Goal: Information Seeking & Learning: Find specific fact

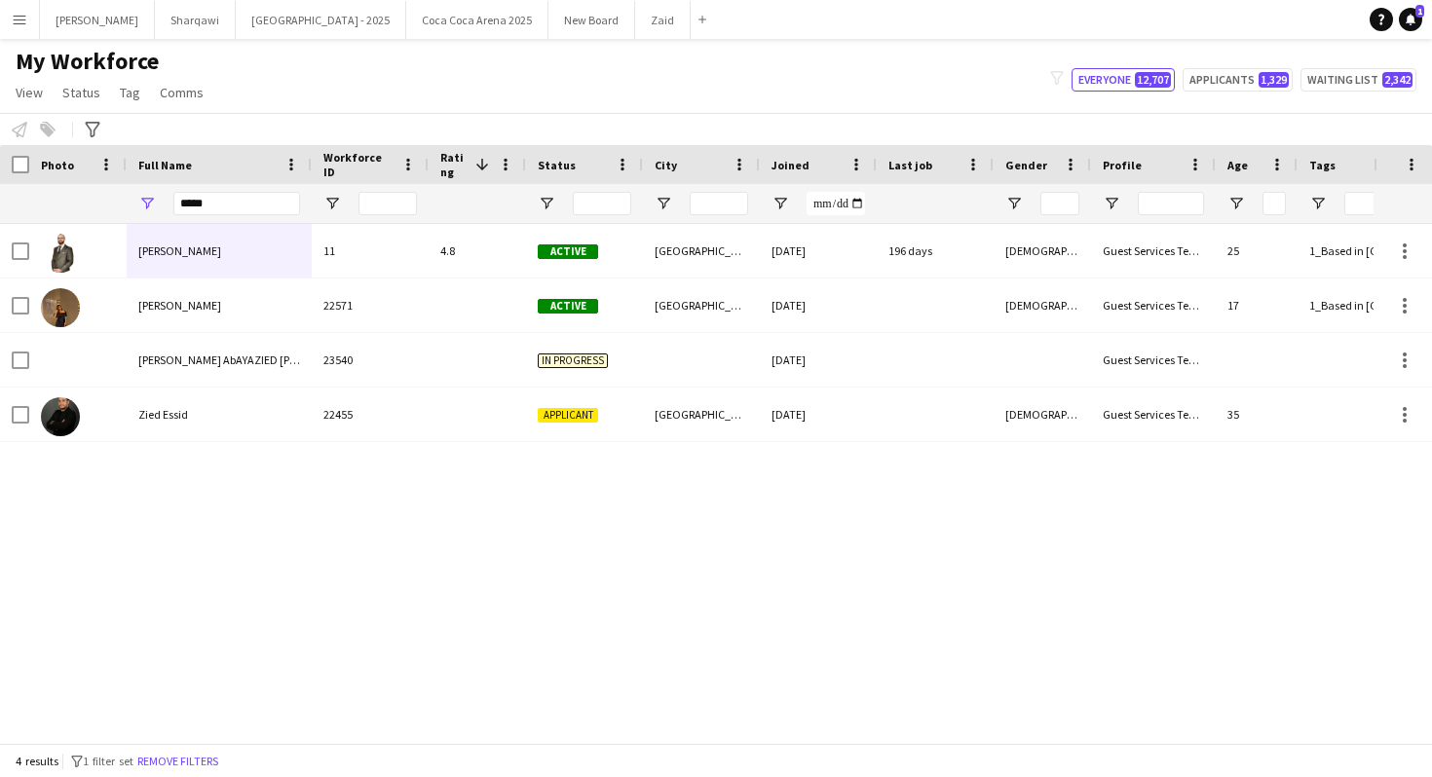
click at [262, 213] on input "****" at bounding box center [236, 203] width 127 height 23
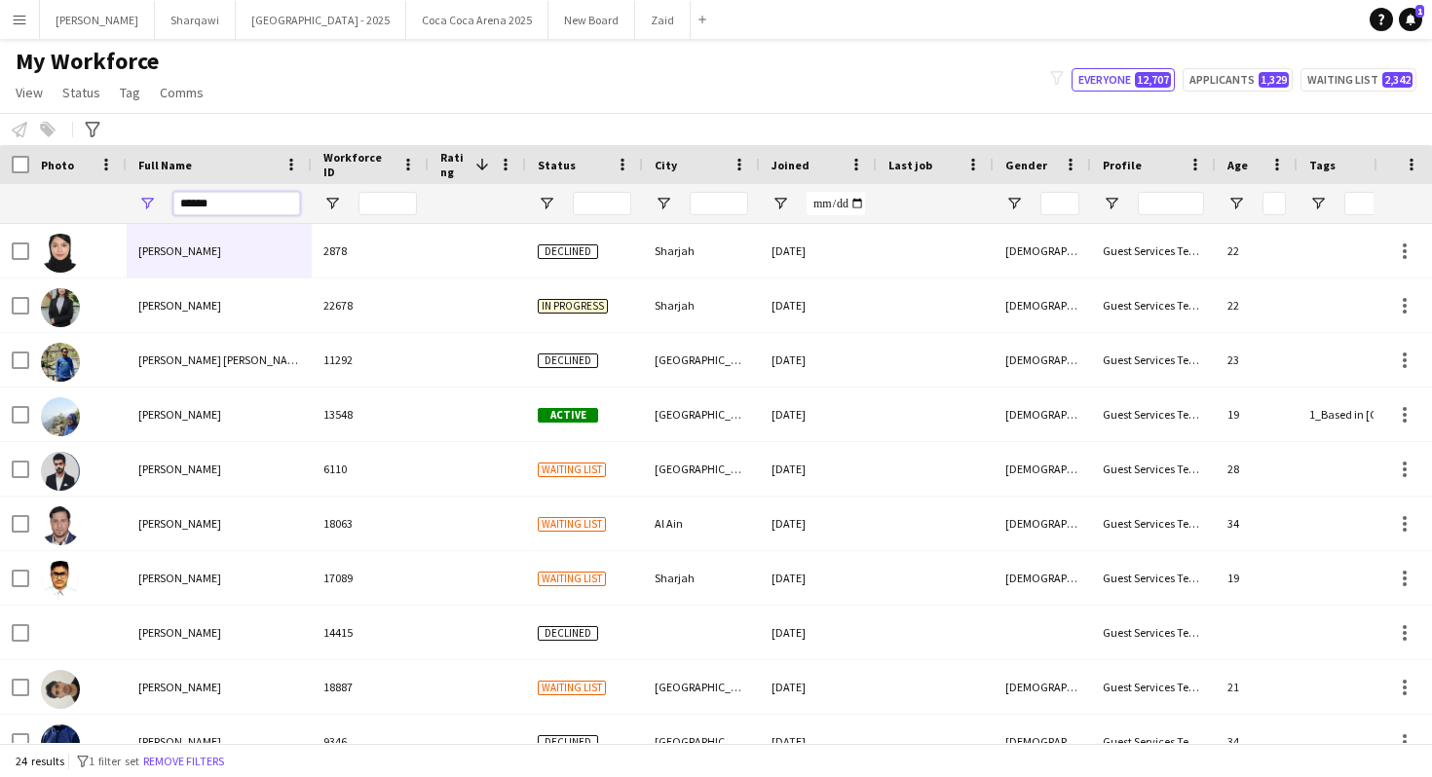
paste input "*********"
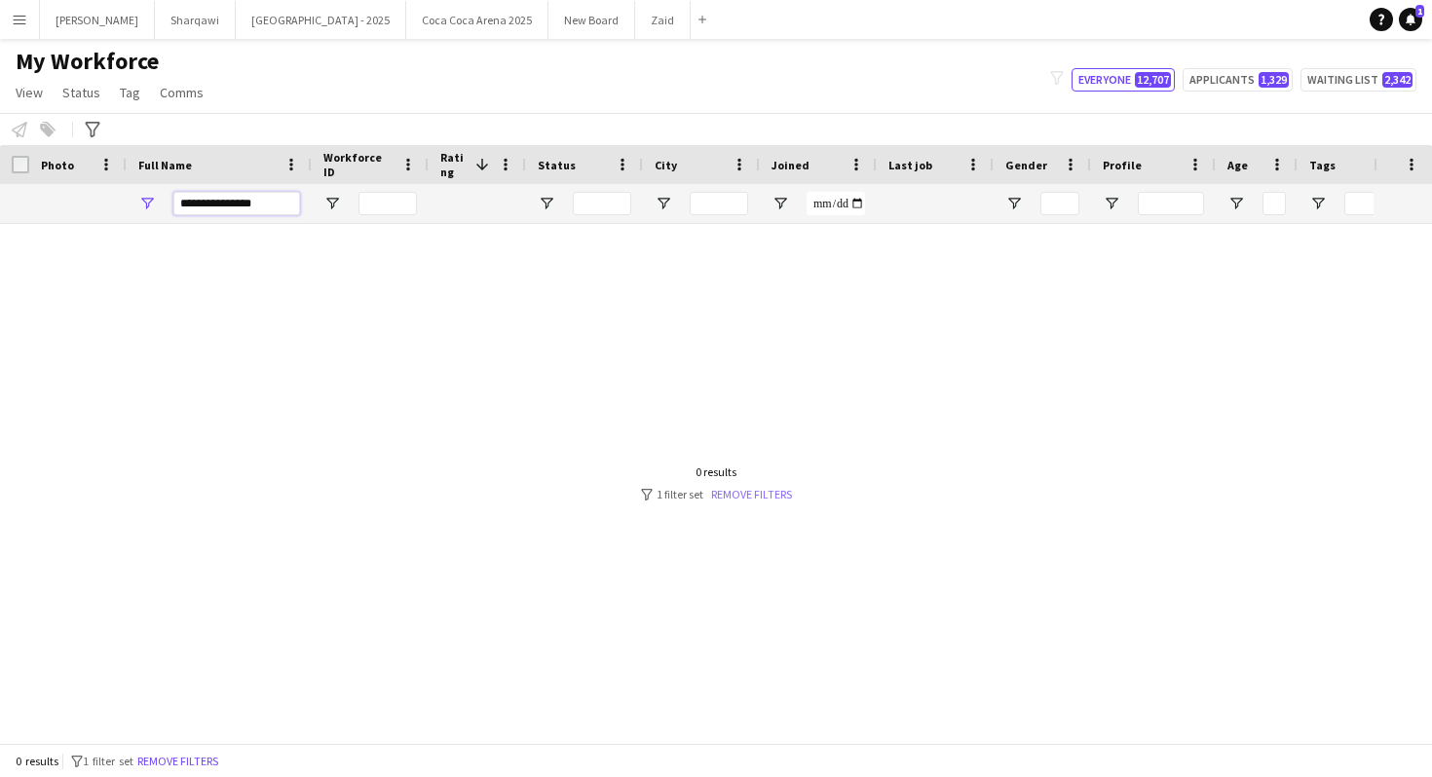
type input "**********"
click at [757, 501] on link "Remove filters" at bounding box center [751, 494] width 81 height 15
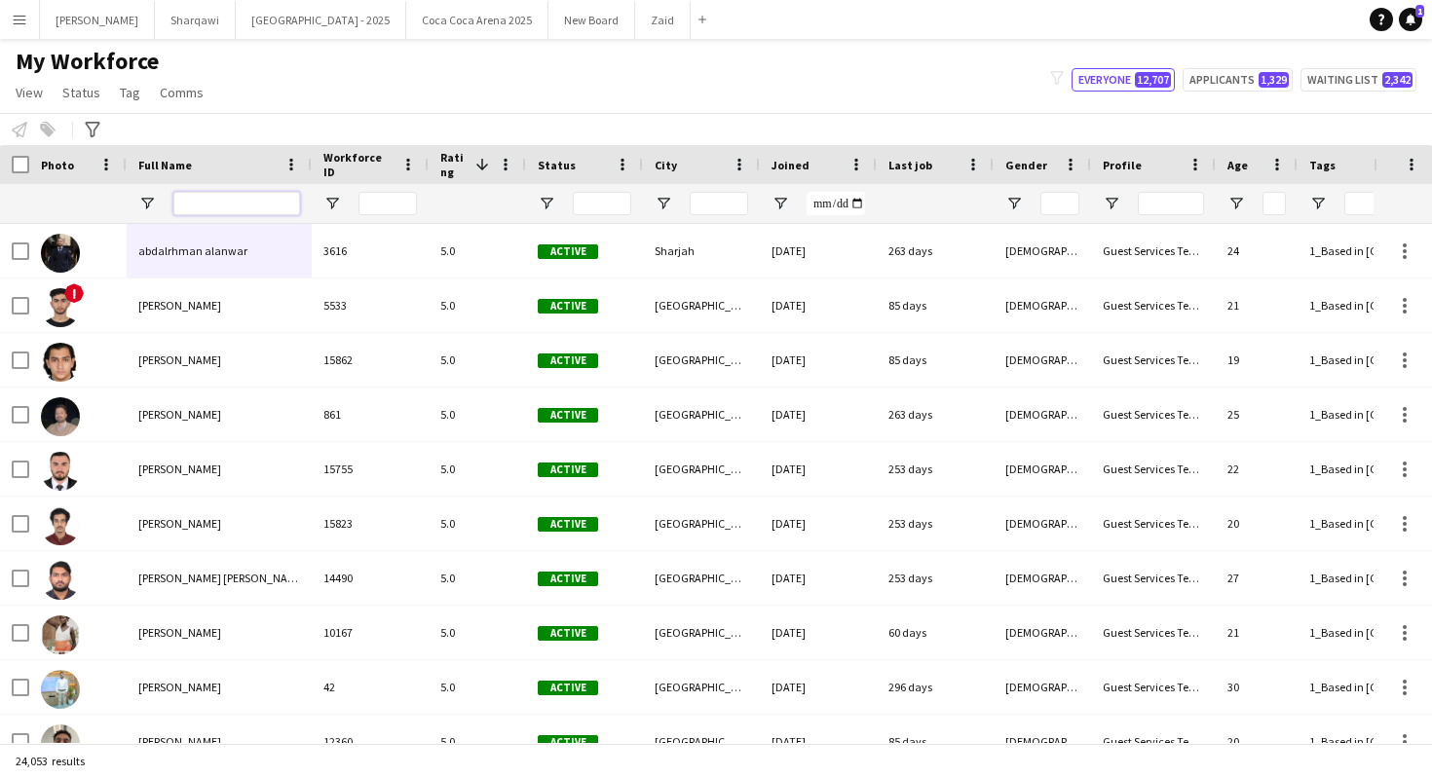
click at [255, 203] on input "Full Name Filter Input" at bounding box center [236, 203] width 127 height 23
paste input "**********"
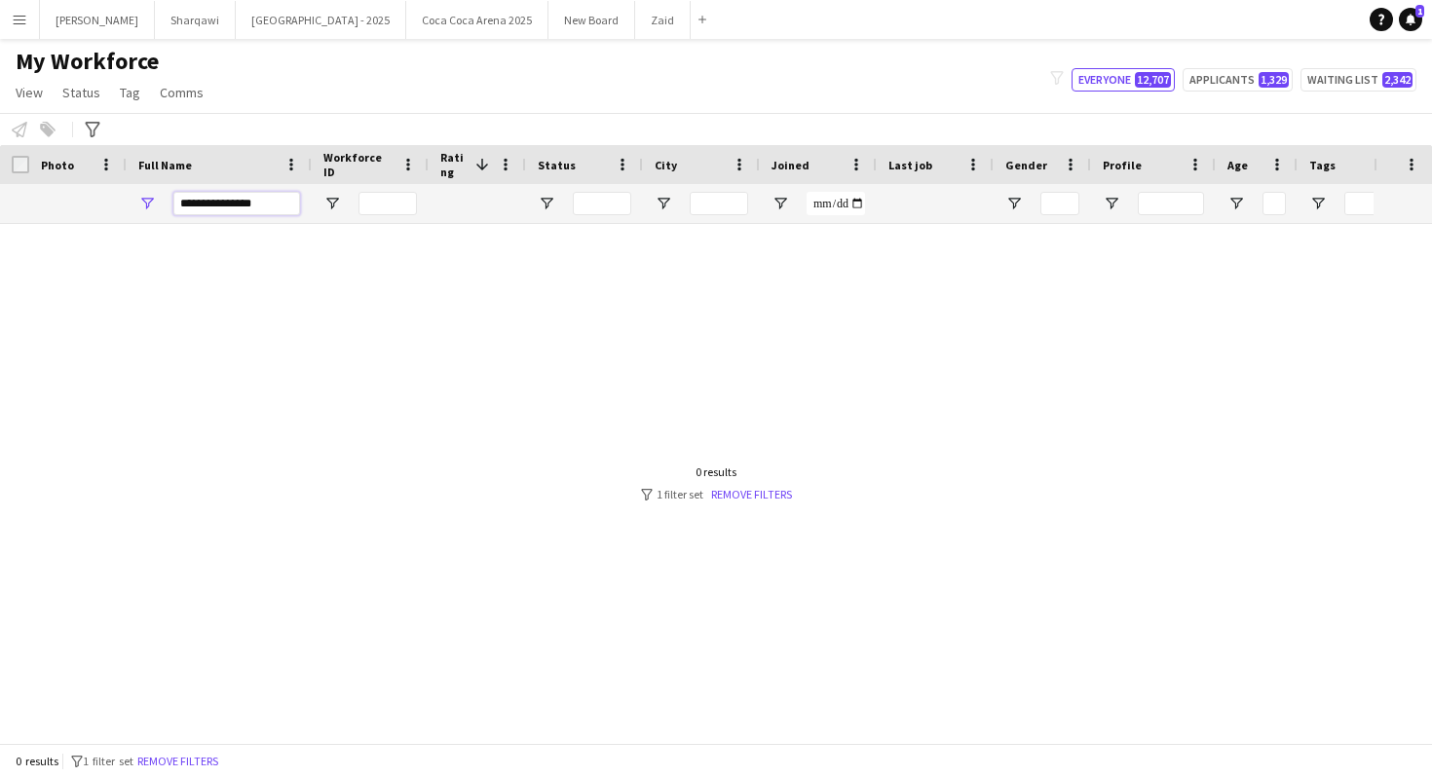
click at [242, 201] on input "**********" at bounding box center [236, 203] width 127 height 23
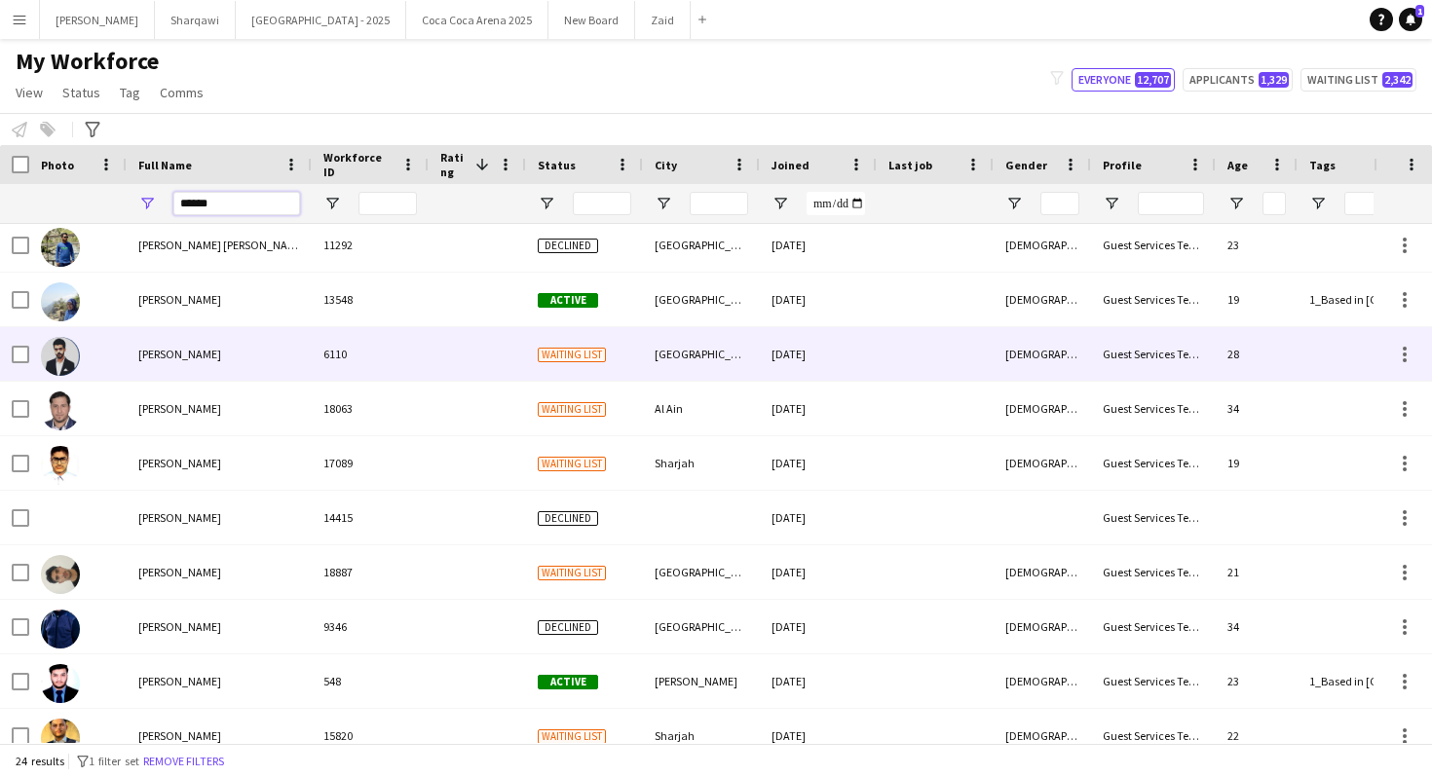
scroll to position [790, 0]
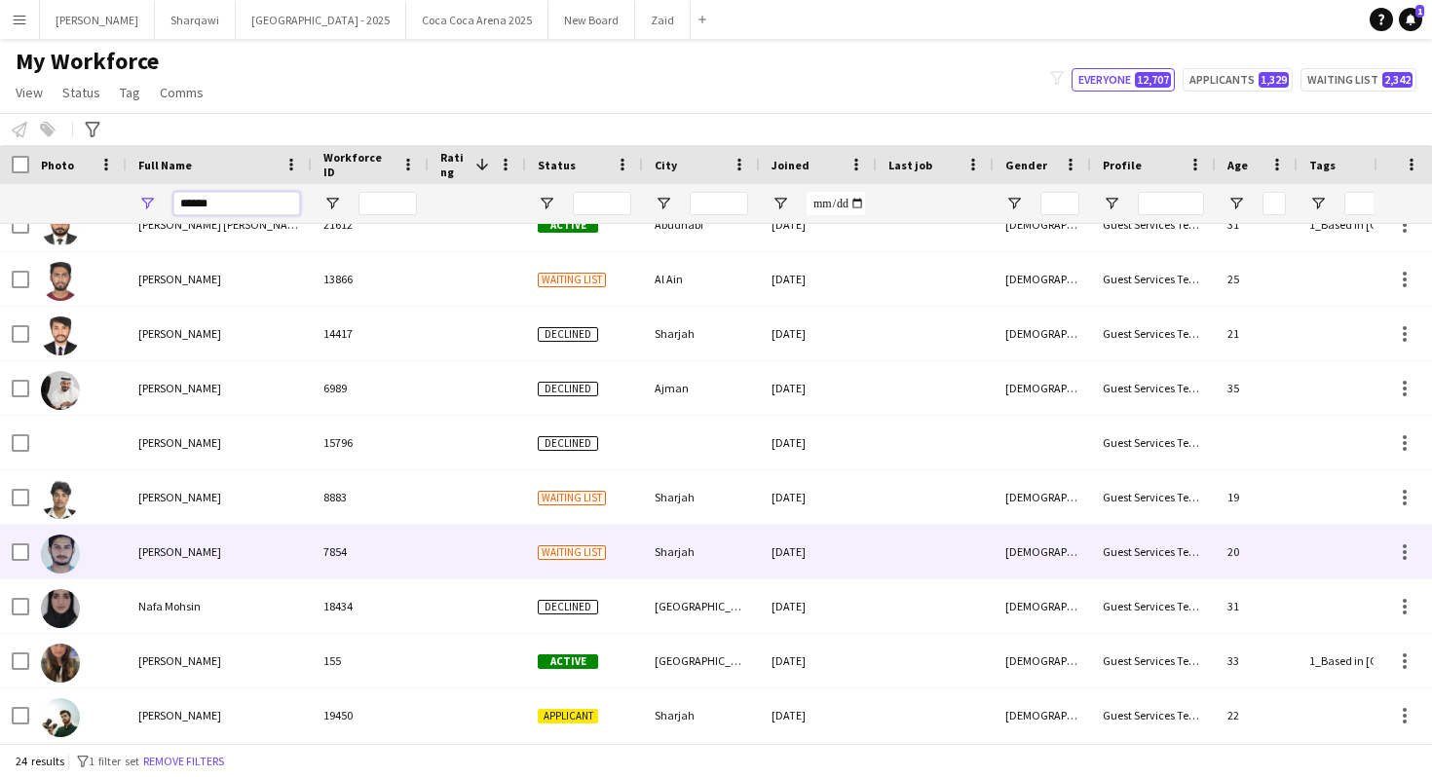
type input "******"
click at [338, 543] on div "7854" at bounding box center [370, 552] width 117 height 54
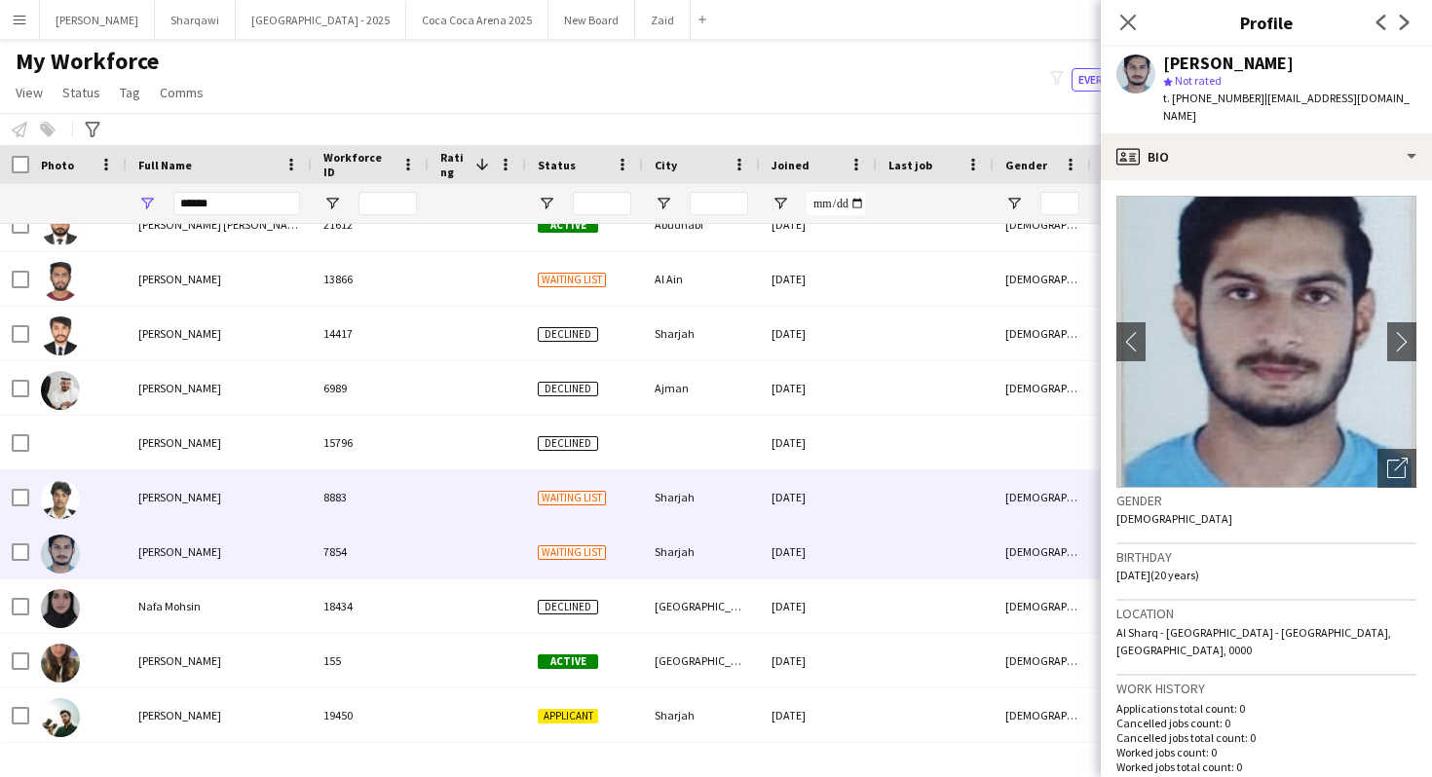
click at [466, 510] on div at bounding box center [477, 497] width 97 height 54
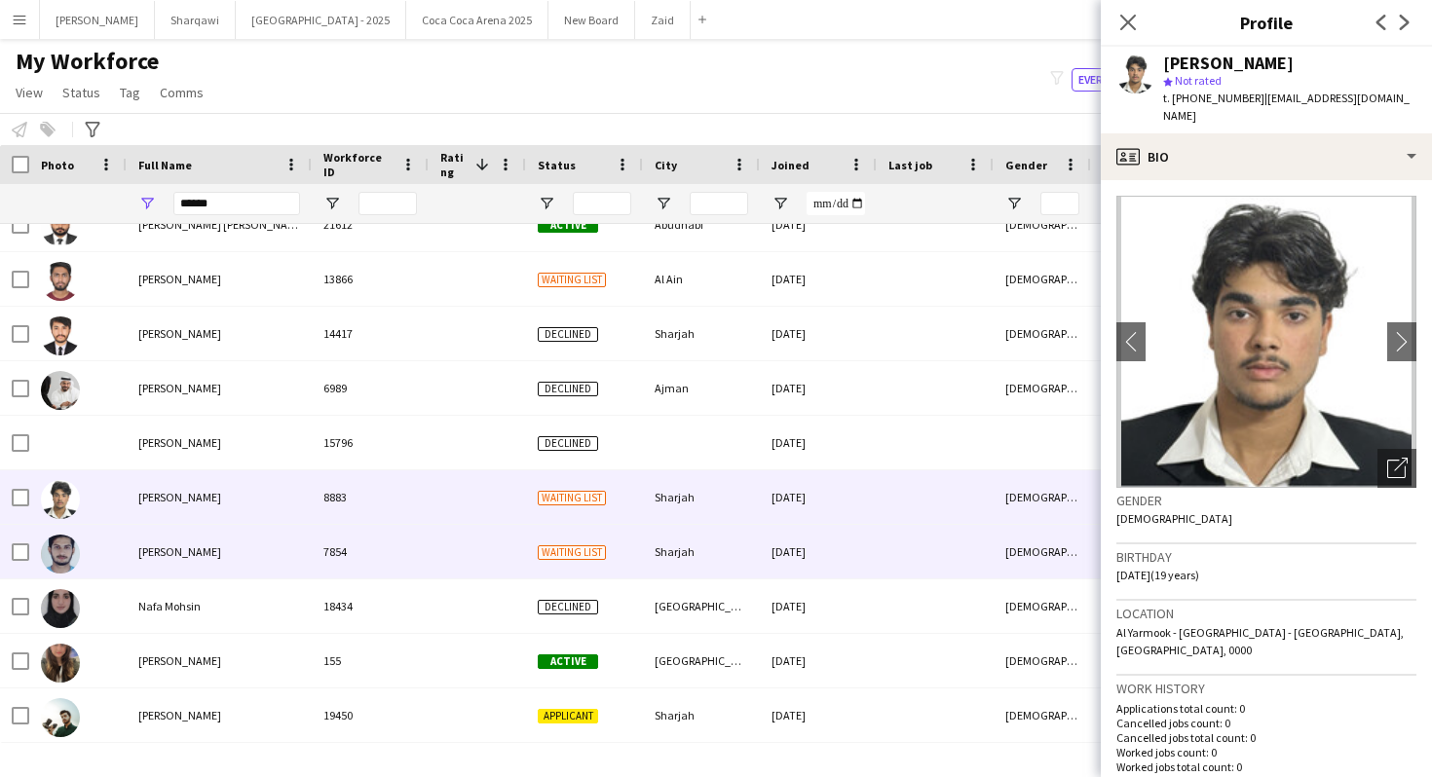
click at [482, 553] on div at bounding box center [477, 552] width 97 height 54
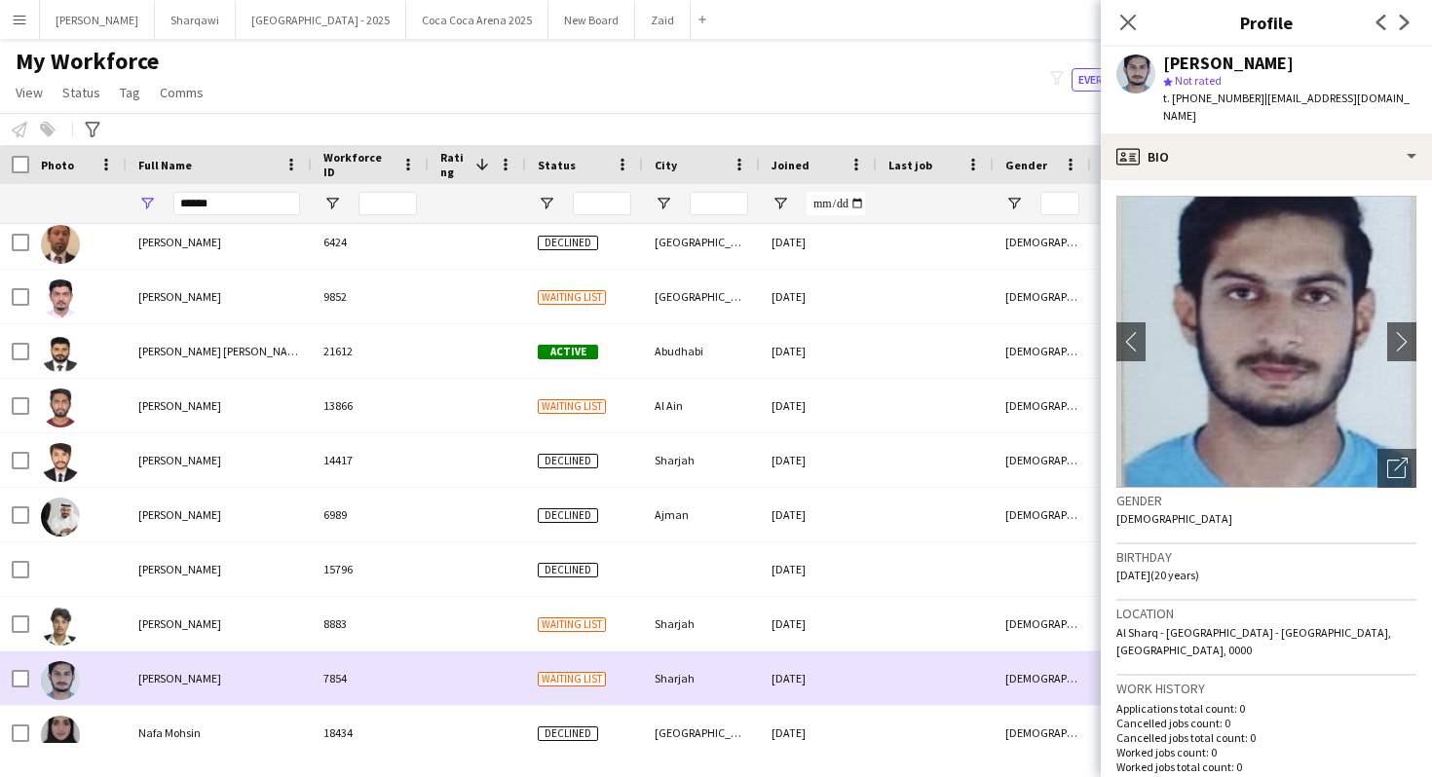
scroll to position [0, 0]
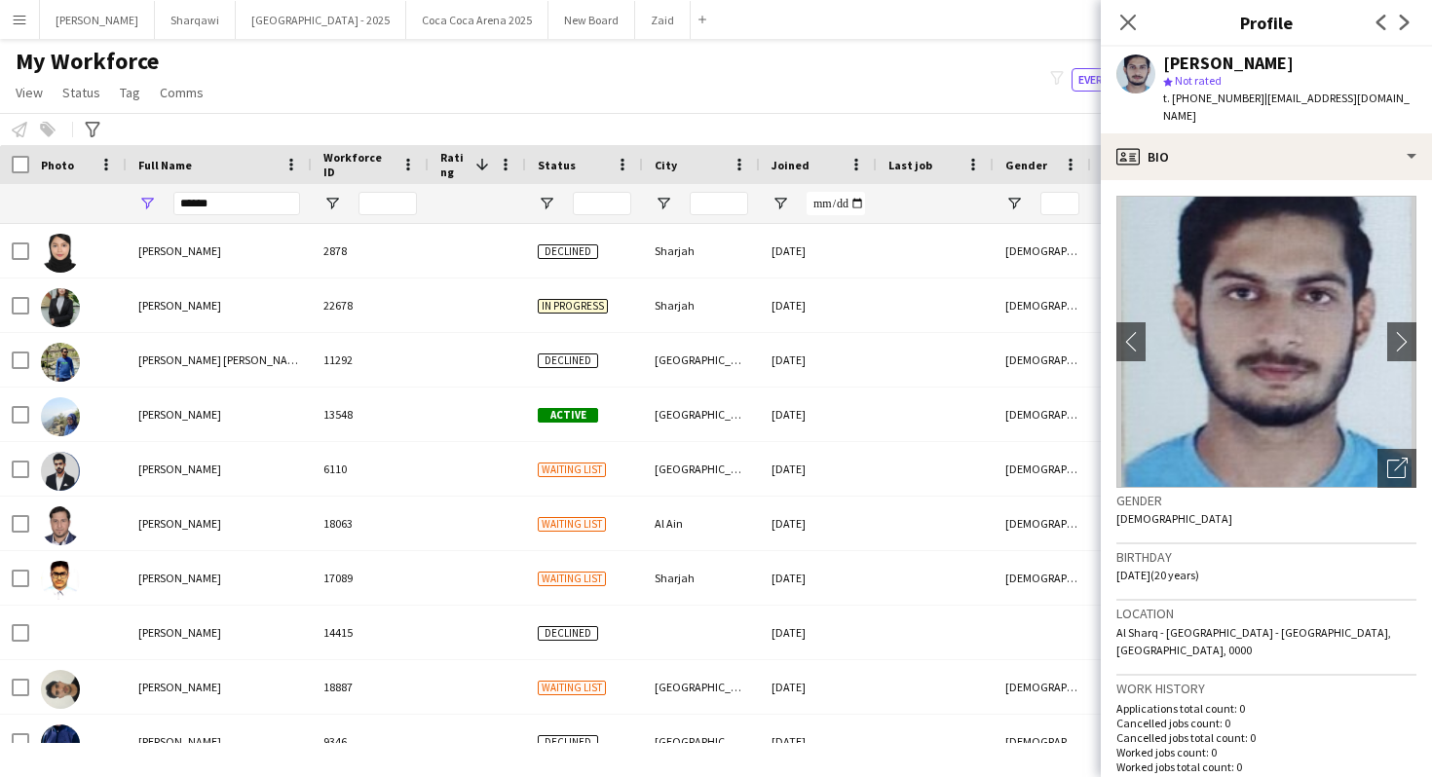
click at [239, 155] on div "Full Name" at bounding box center [207, 164] width 138 height 29
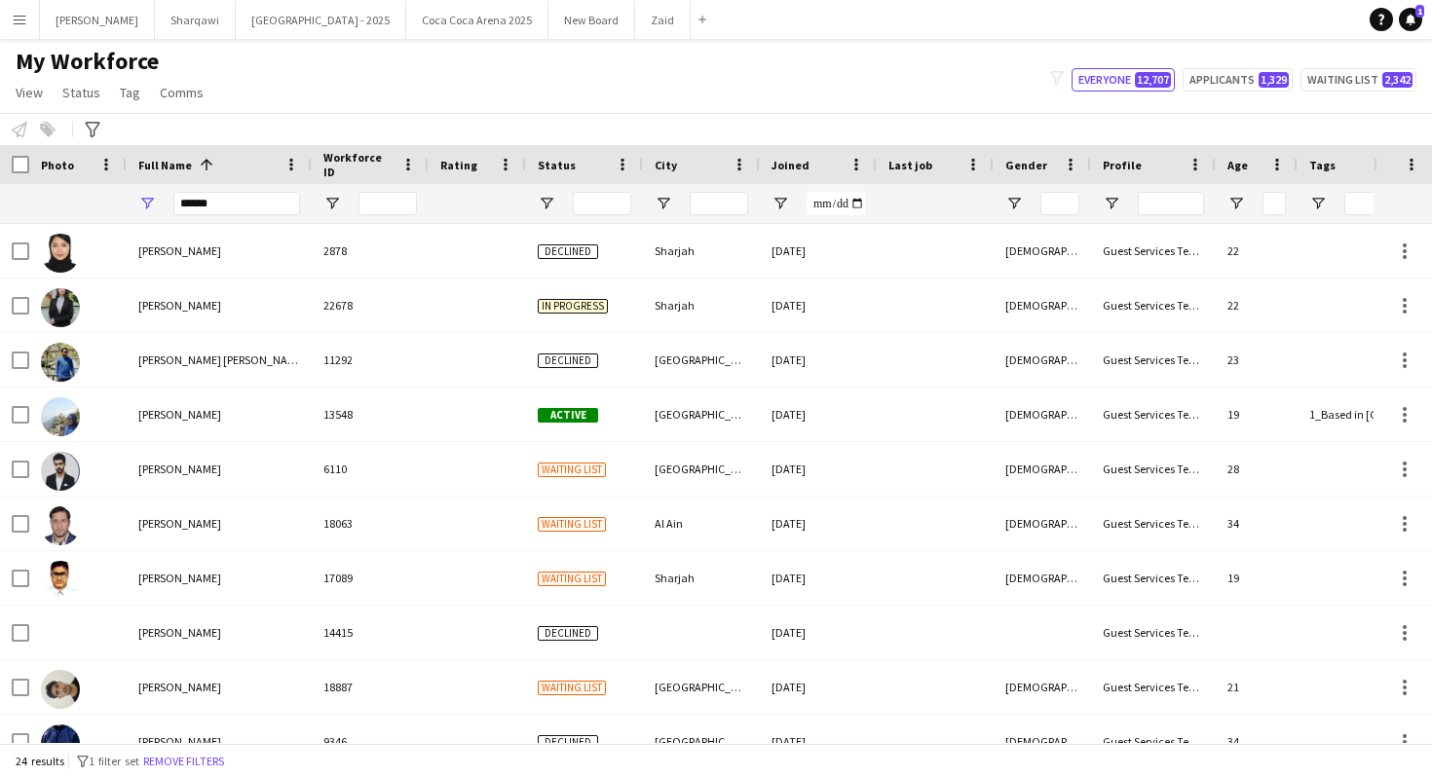
click at [246, 178] on div "Full Name 1" at bounding box center [207, 164] width 138 height 29
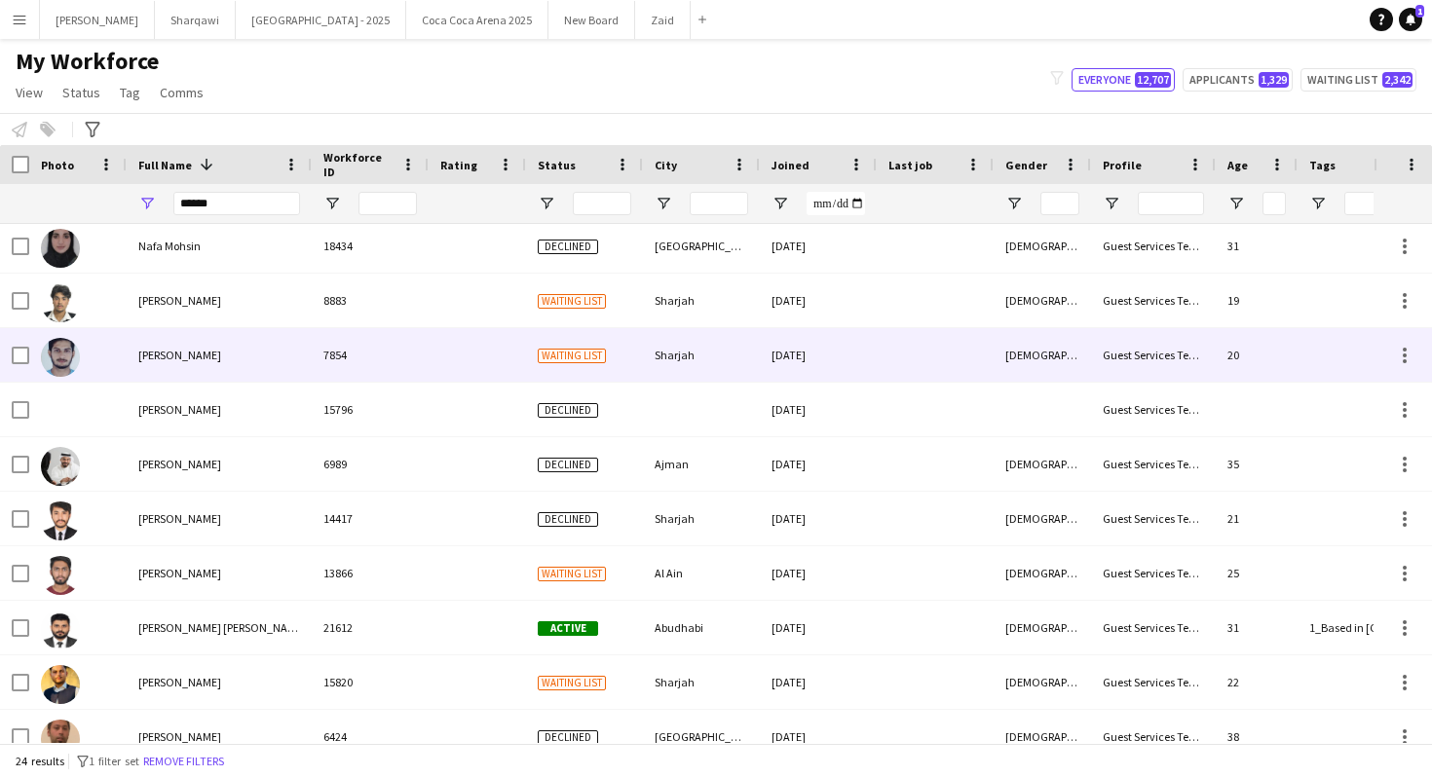
click at [371, 350] on div "7854" at bounding box center [370, 355] width 117 height 54
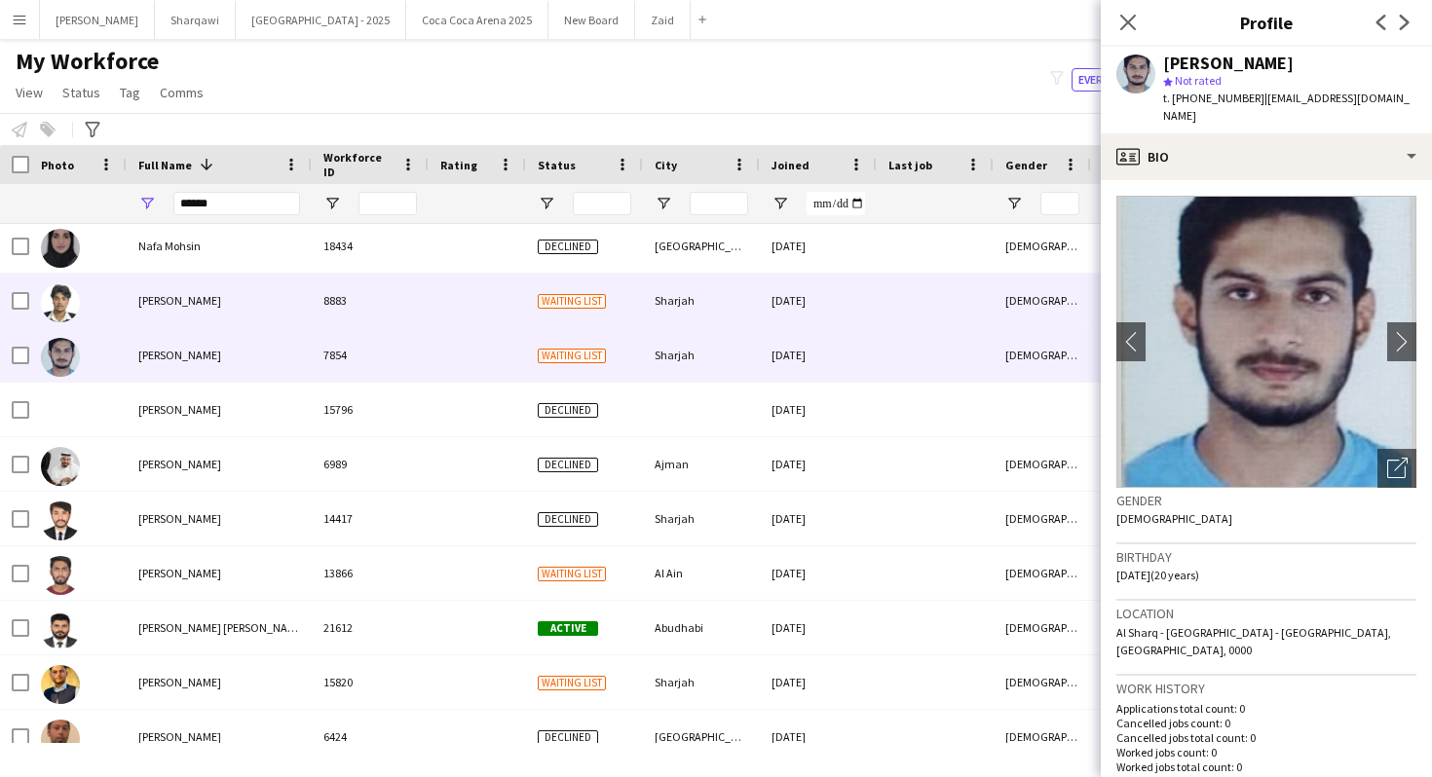
click at [730, 306] on div "Sharjah" at bounding box center [701, 301] width 117 height 54
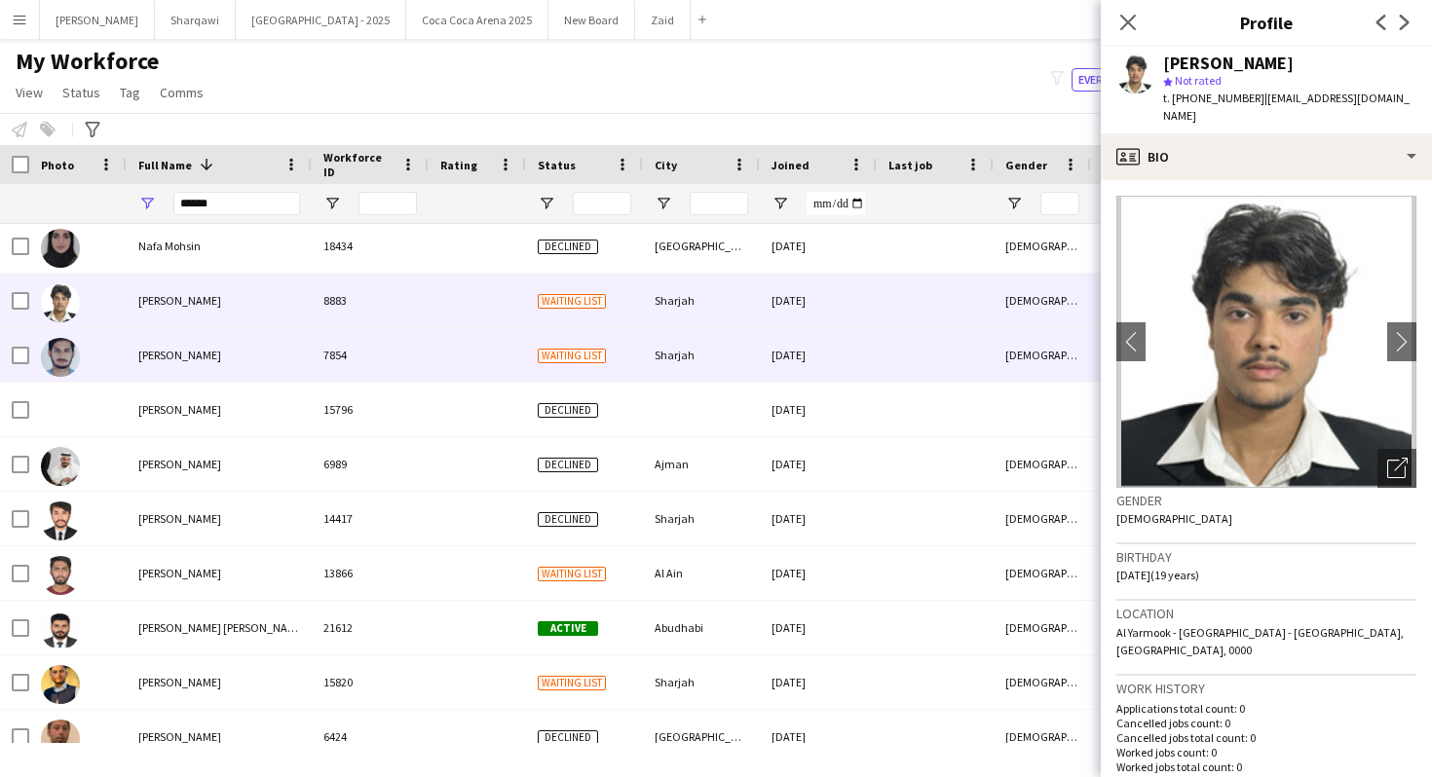
click at [768, 340] on div "[DATE]" at bounding box center [818, 355] width 117 height 54
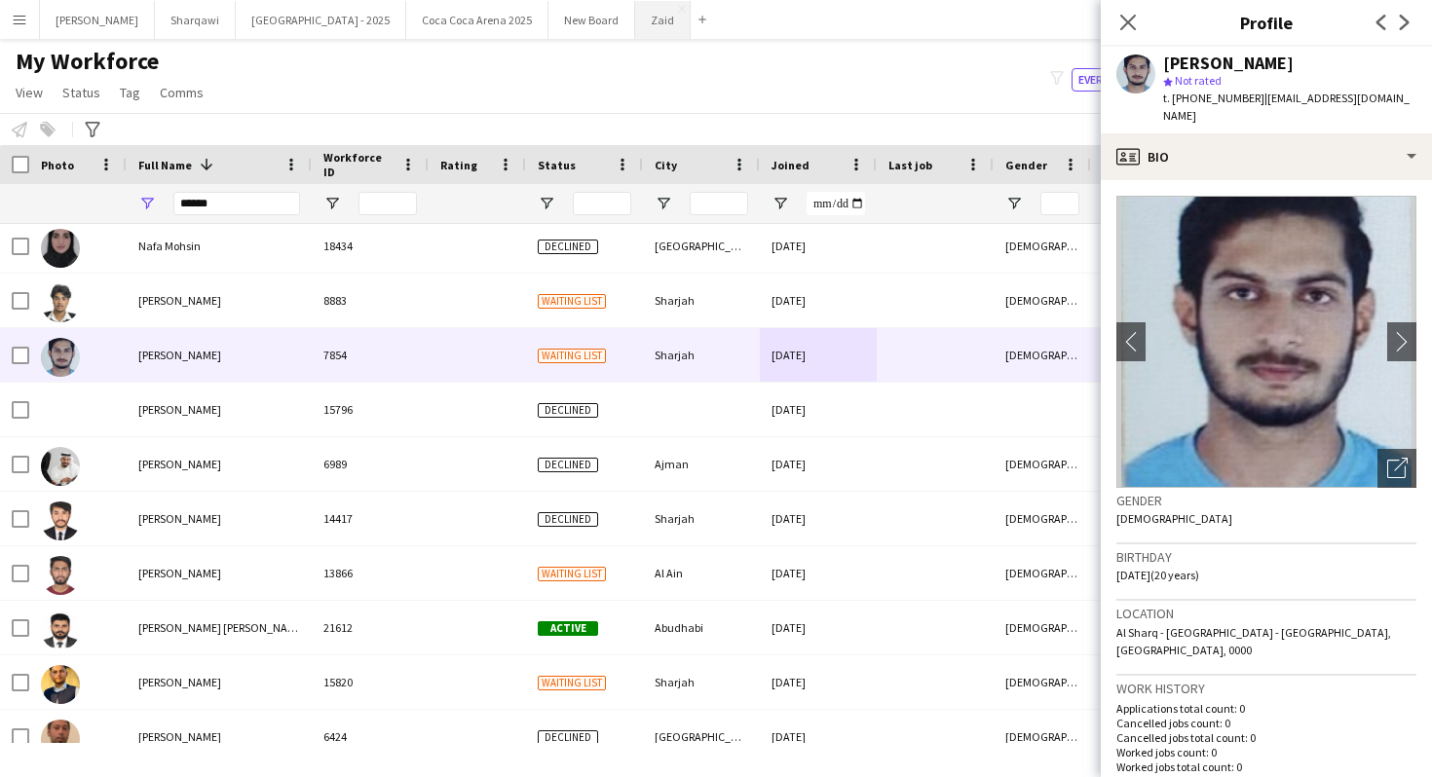
click at [635, 13] on button "Zaid Close" at bounding box center [663, 20] width 56 height 38
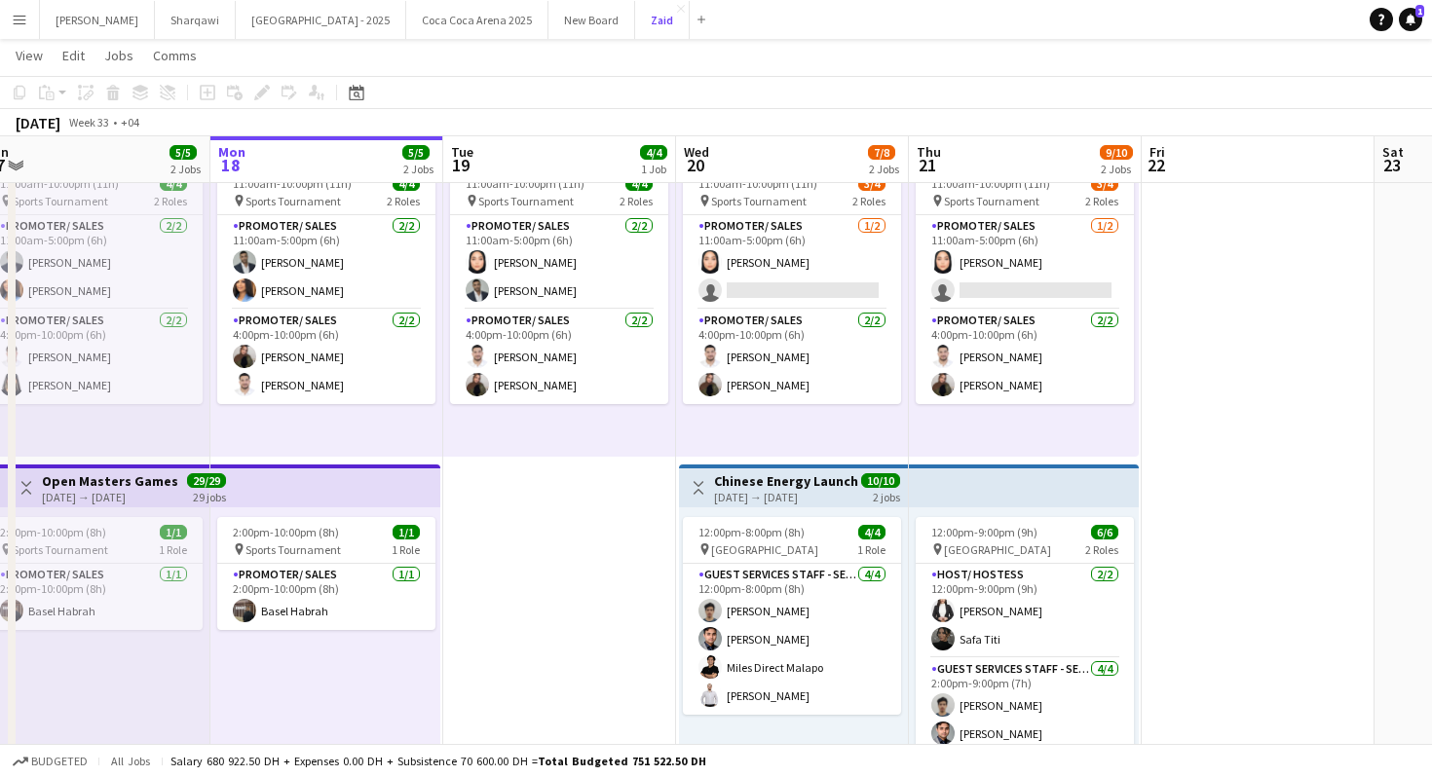
scroll to position [0, 493]
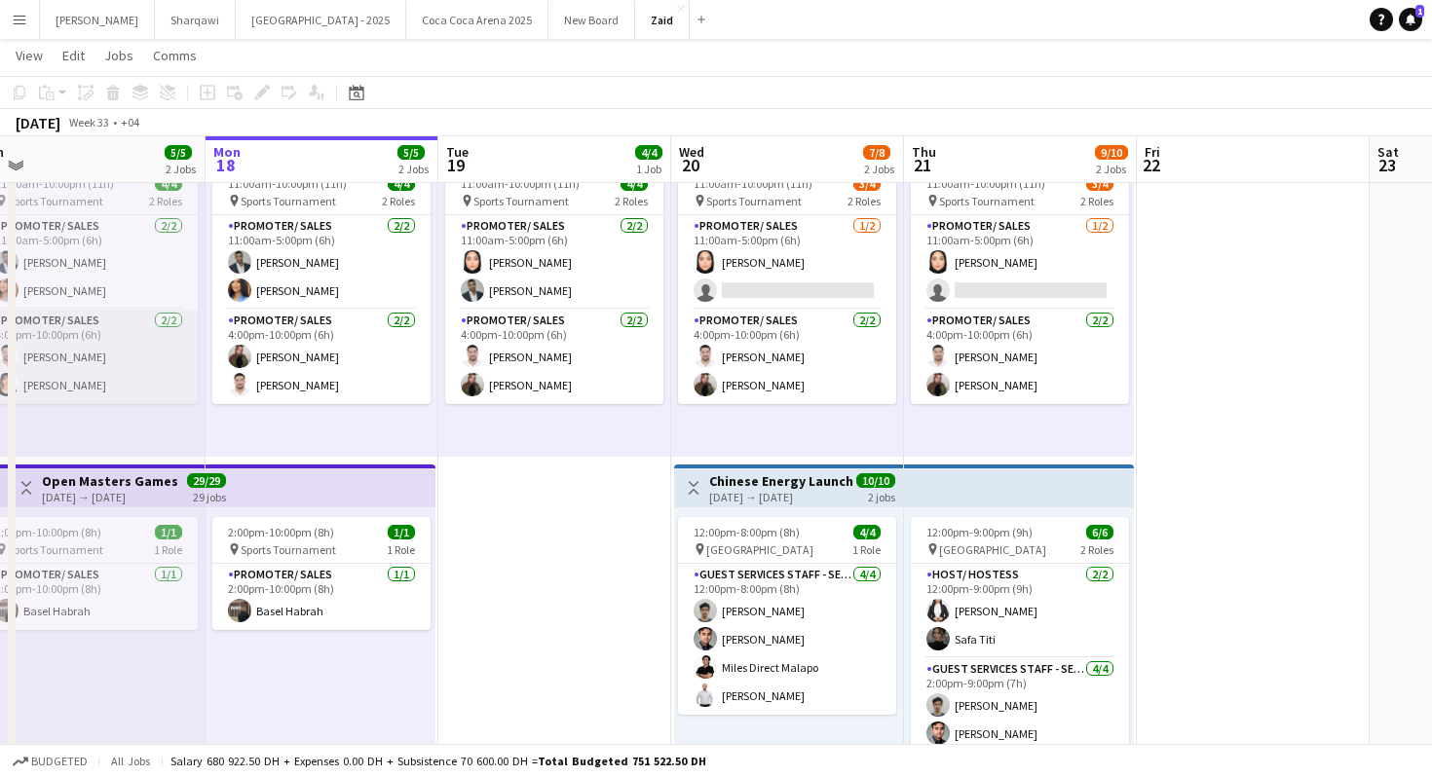
click at [150, 375] on app-card-role "Promoter/ Sales [DATE] 4:00pm-10:00pm (6h) [PERSON_NAME]" at bounding box center [89, 357] width 218 height 94
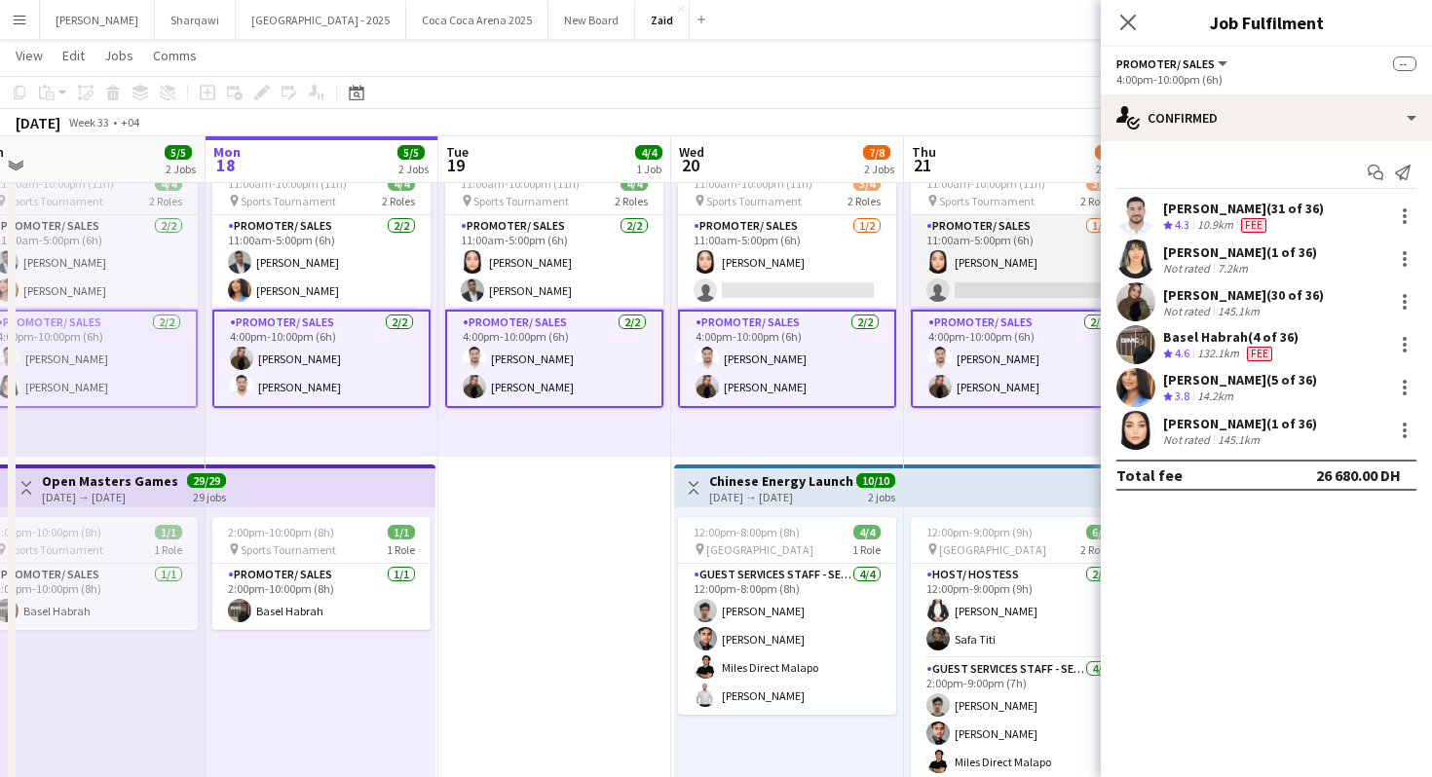
click at [920, 243] on app-card-role "Promoter/ Sales [DATE] 11:00am-5:00pm (6h) [PERSON_NAME] single-neutral-actions" at bounding box center [1020, 262] width 218 height 94
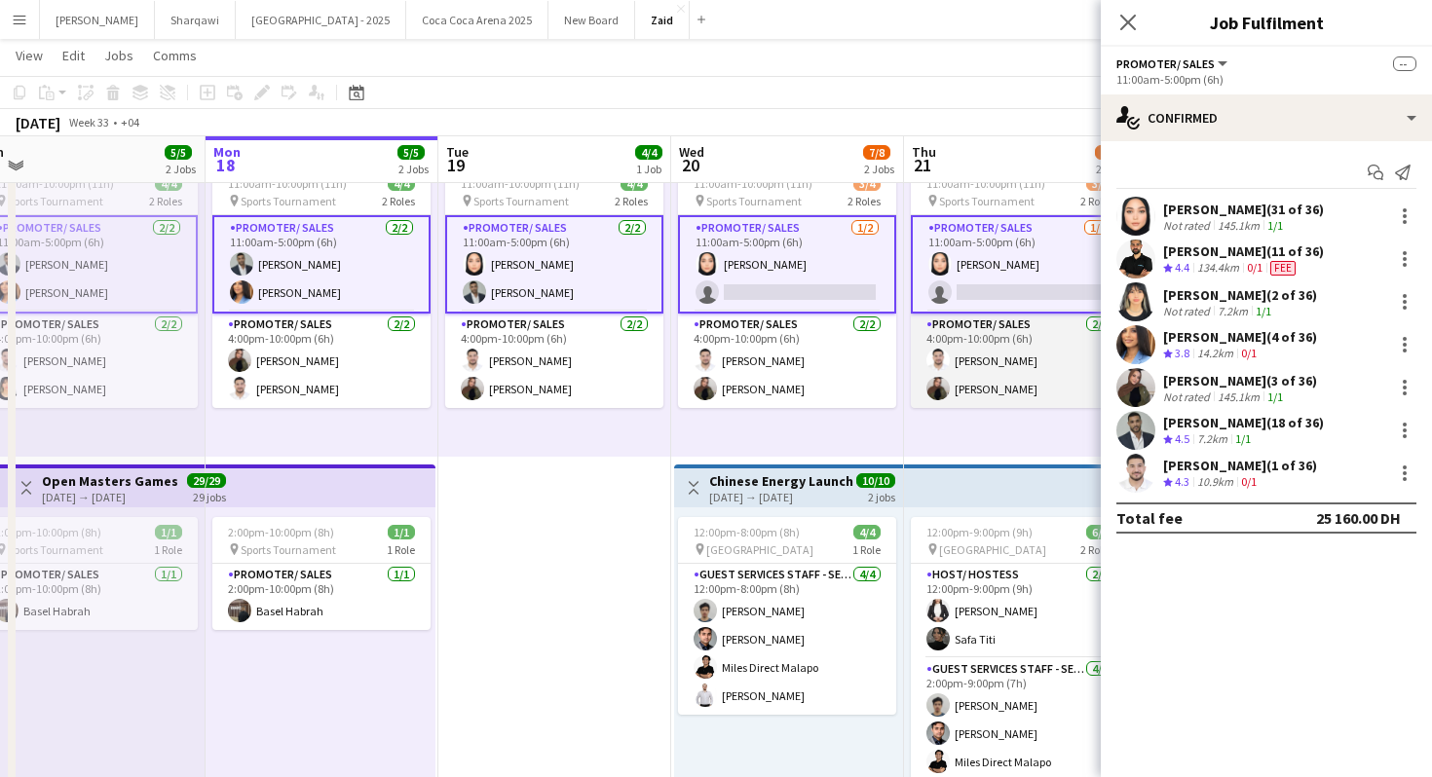
click at [958, 319] on app-card-role "Promoter/ Sales [DATE] 4:00pm-10:00pm (6h) [PERSON_NAME]" at bounding box center [1020, 361] width 218 height 94
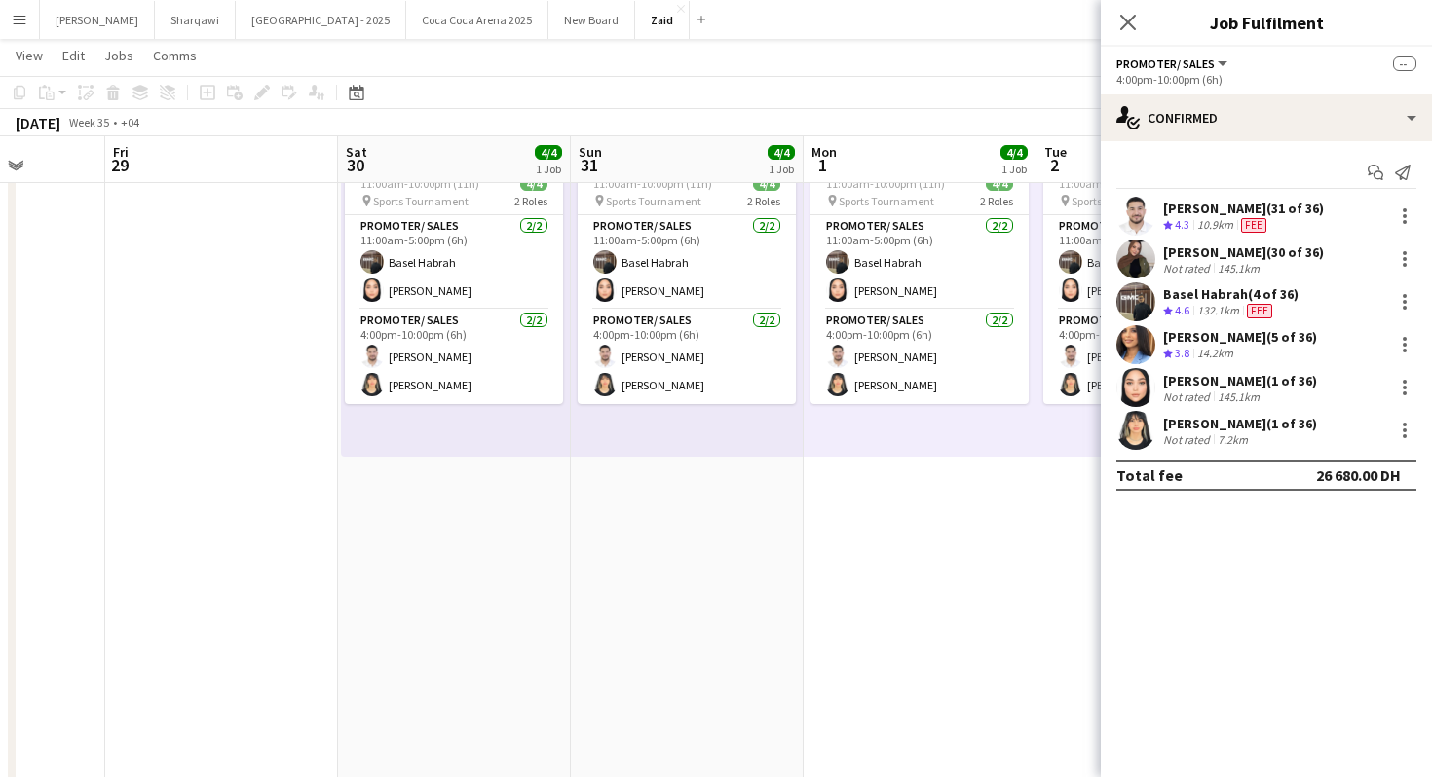
scroll to position [0, 936]
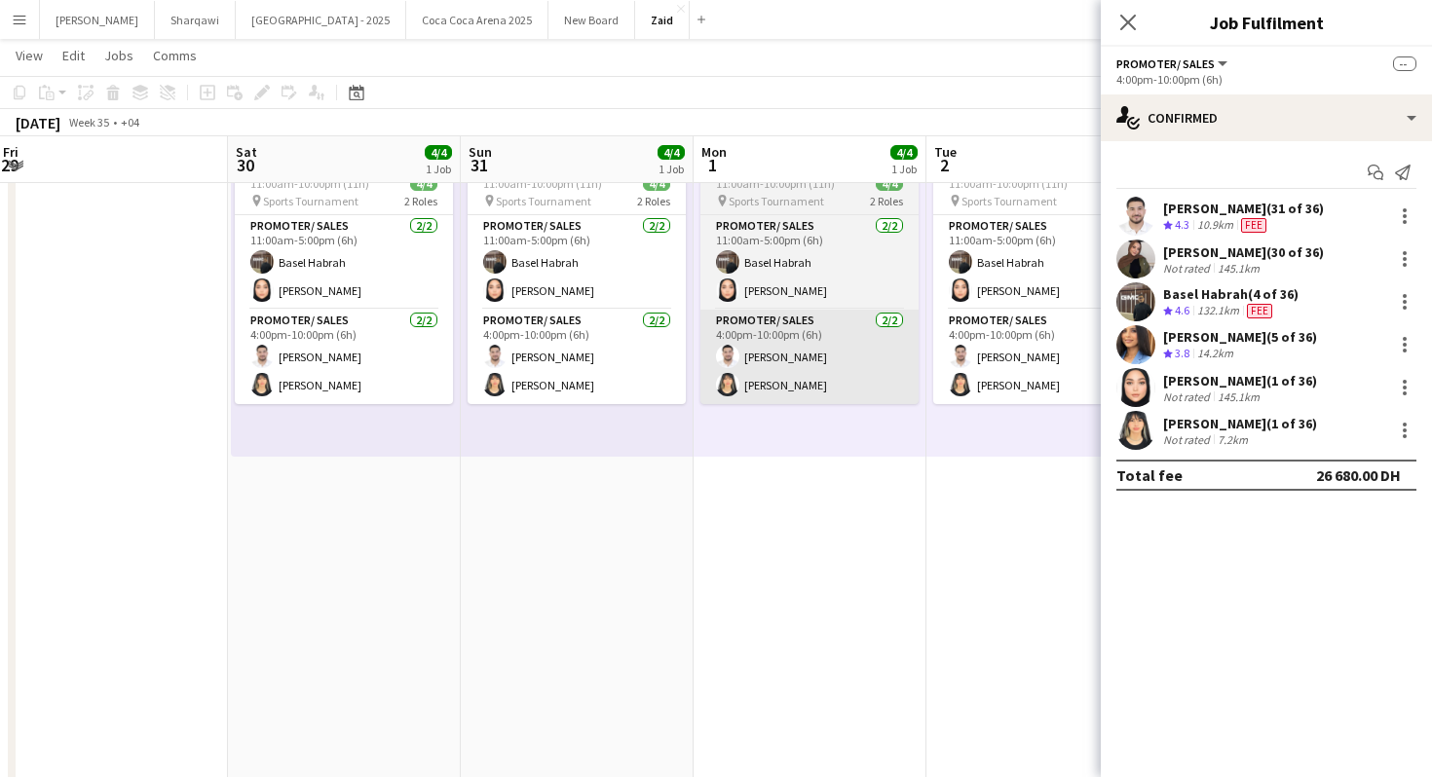
click at [838, 331] on app-card-role "Promoter/ Sales [DATE] 4:00pm-10:00pm (6h) [PERSON_NAME]" at bounding box center [809, 357] width 218 height 94
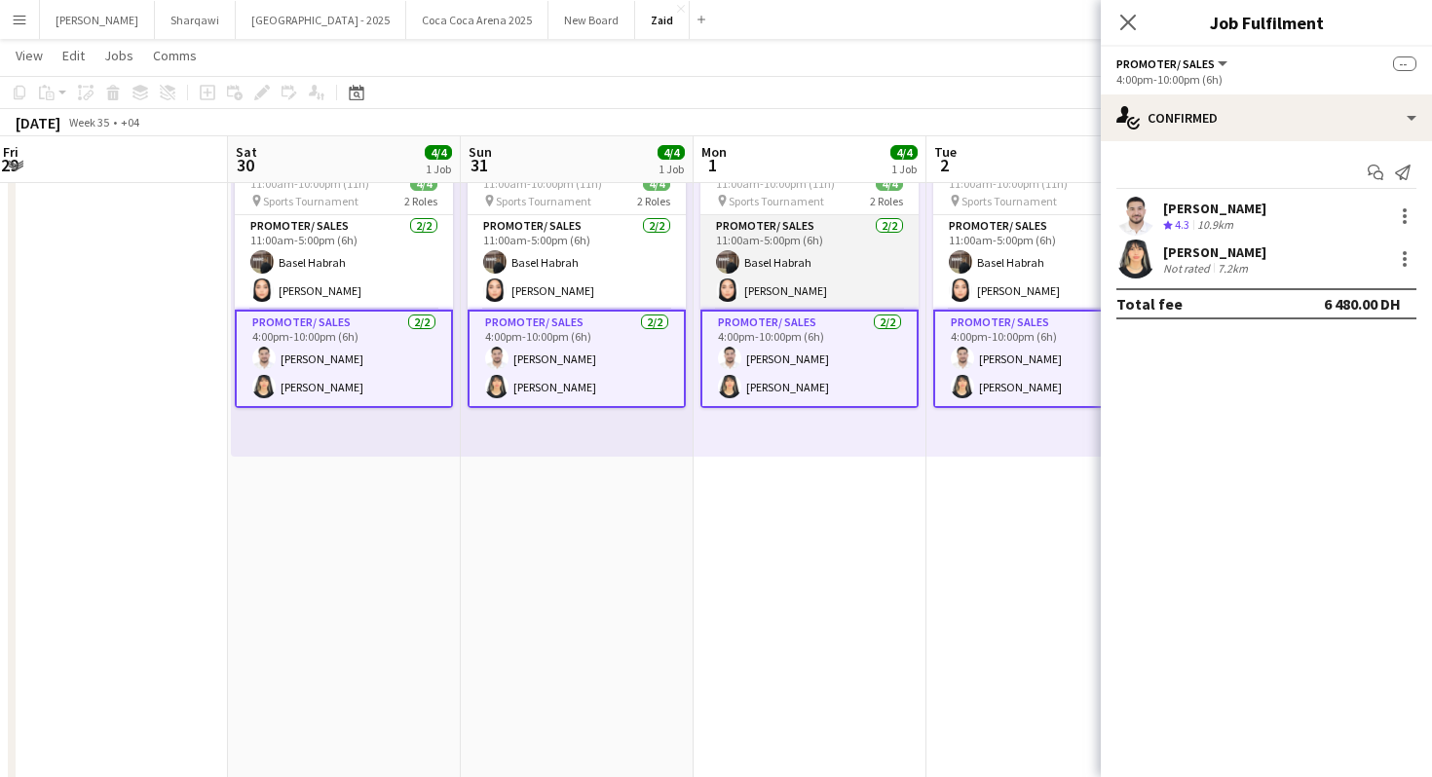
click at [843, 284] on app-card-role "Promoter/ Sales [DATE] 11:00am-5:00pm (6h) Basel [PERSON_NAME]" at bounding box center [809, 262] width 218 height 94
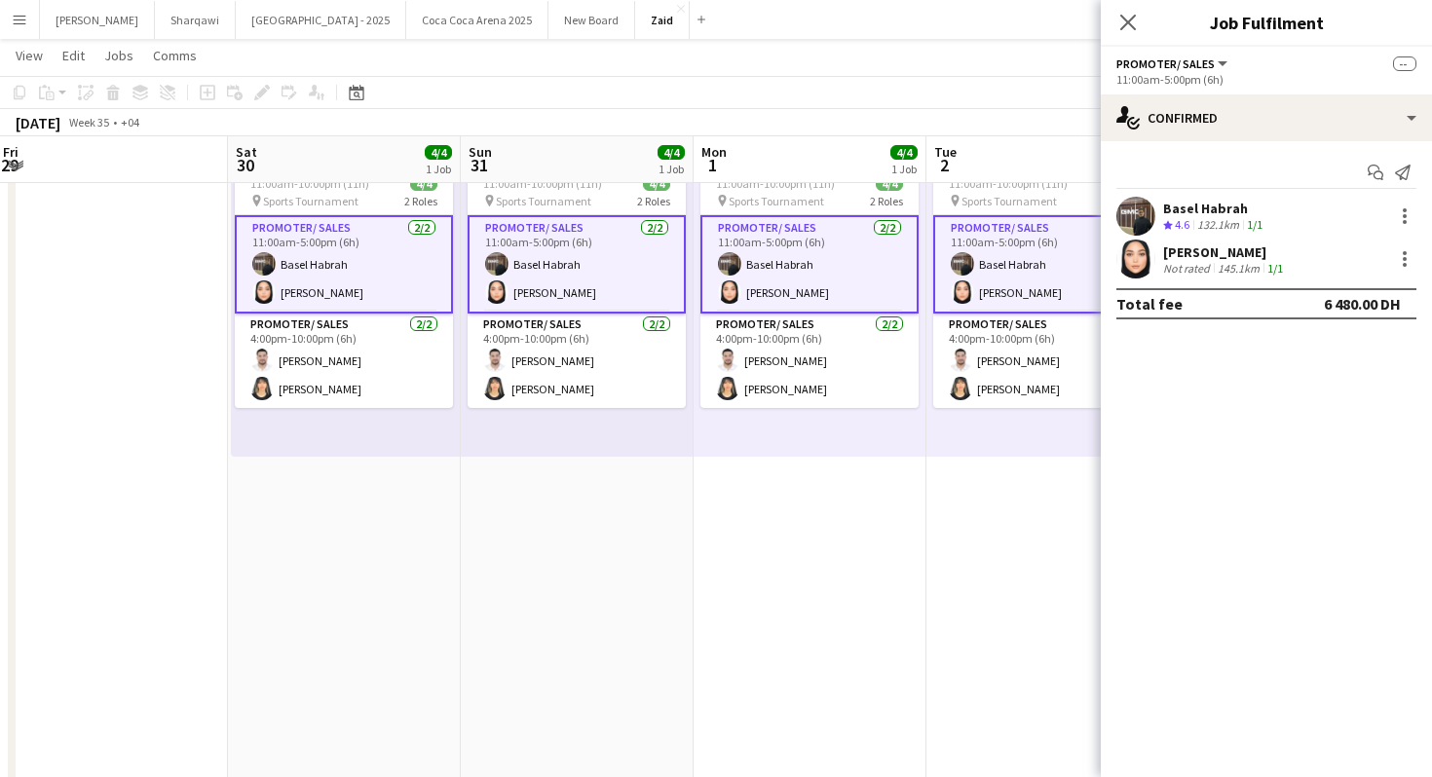
click at [801, 441] on div "11:00am-10:00pm (11h) 4/4 pin Sports Tournament 2 Roles Promoter/ Sales [DATE] …" at bounding box center [809, 308] width 233 height 298
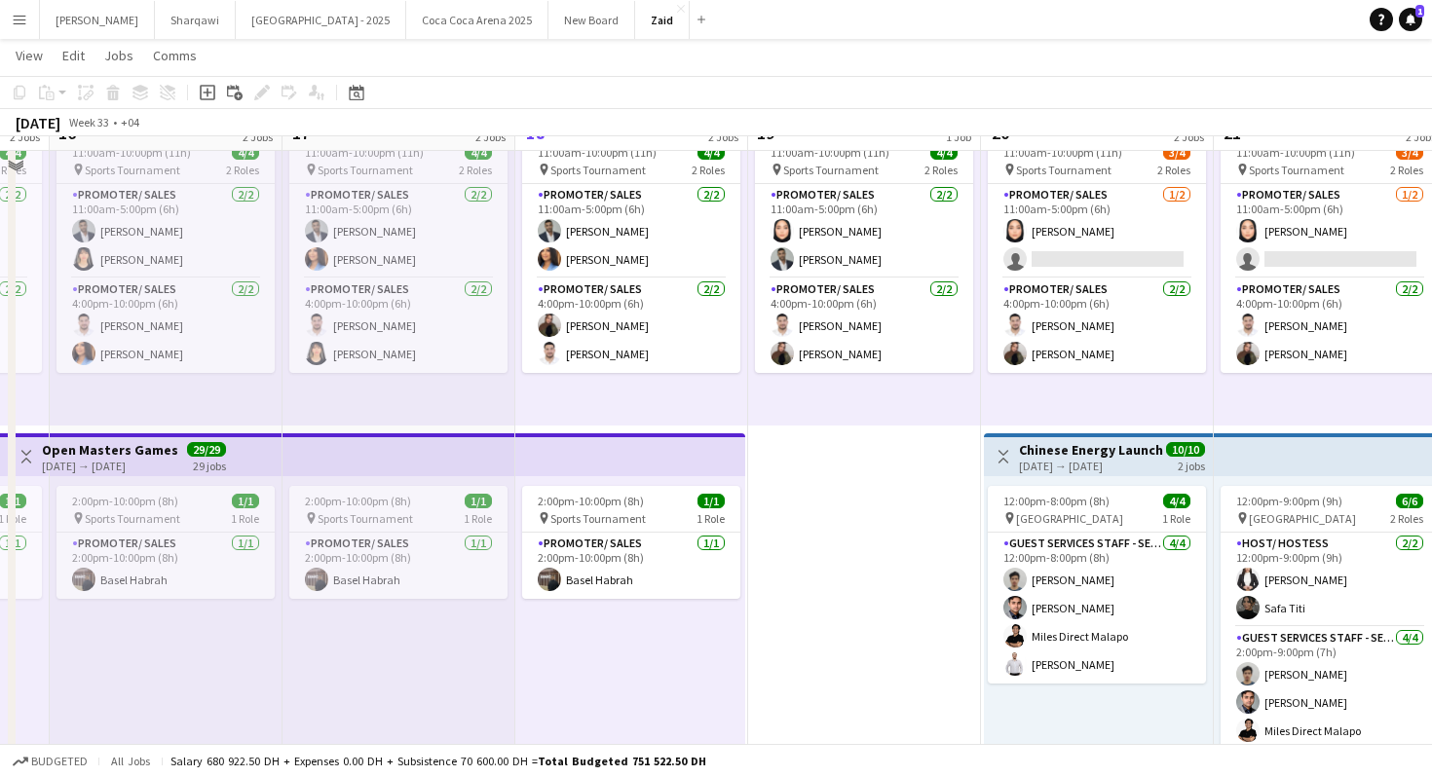
scroll to position [148, 0]
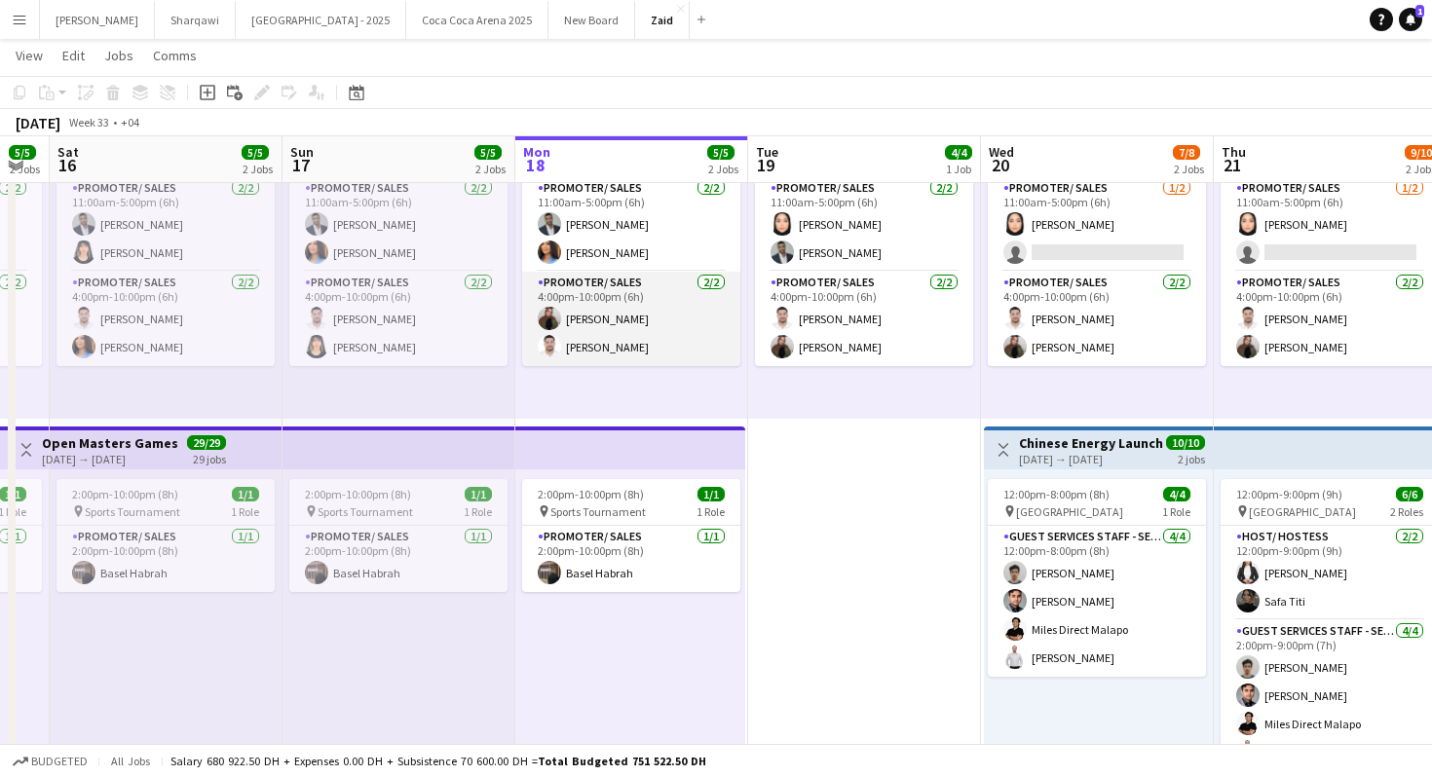
click at [698, 333] on app-card-role "Promoter/ Sales [DATE] 4:00pm-10:00pm (6h) [PERSON_NAME]" at bounding box center [631, 319] width 218 height 94
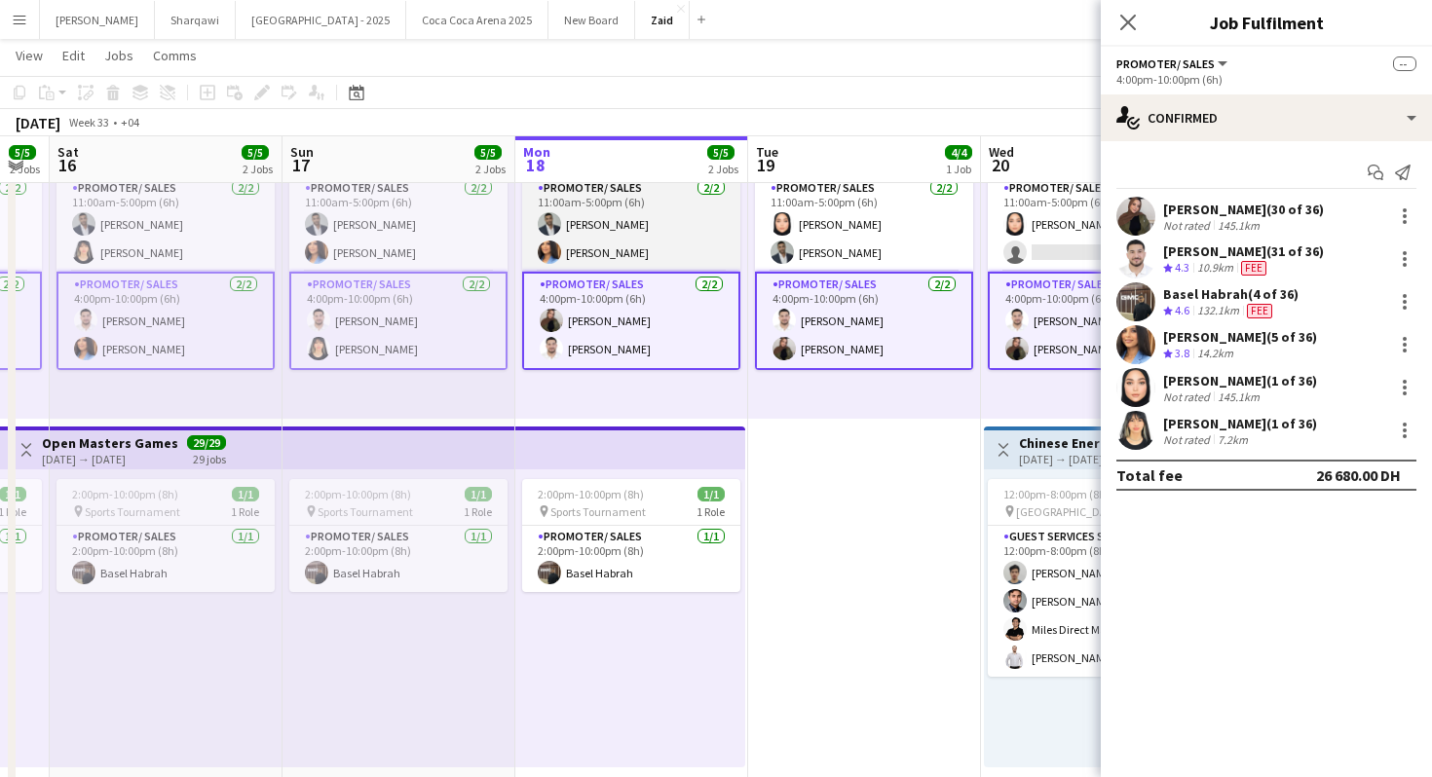
scroll to position [0, 415]
click at [687, 222] on app-card-role "Promoter/ Sales [DATE] 11:00am-5:00pm (6h) [PERSON_NAME]" at bounding box center [632, 224] width 218 height 94
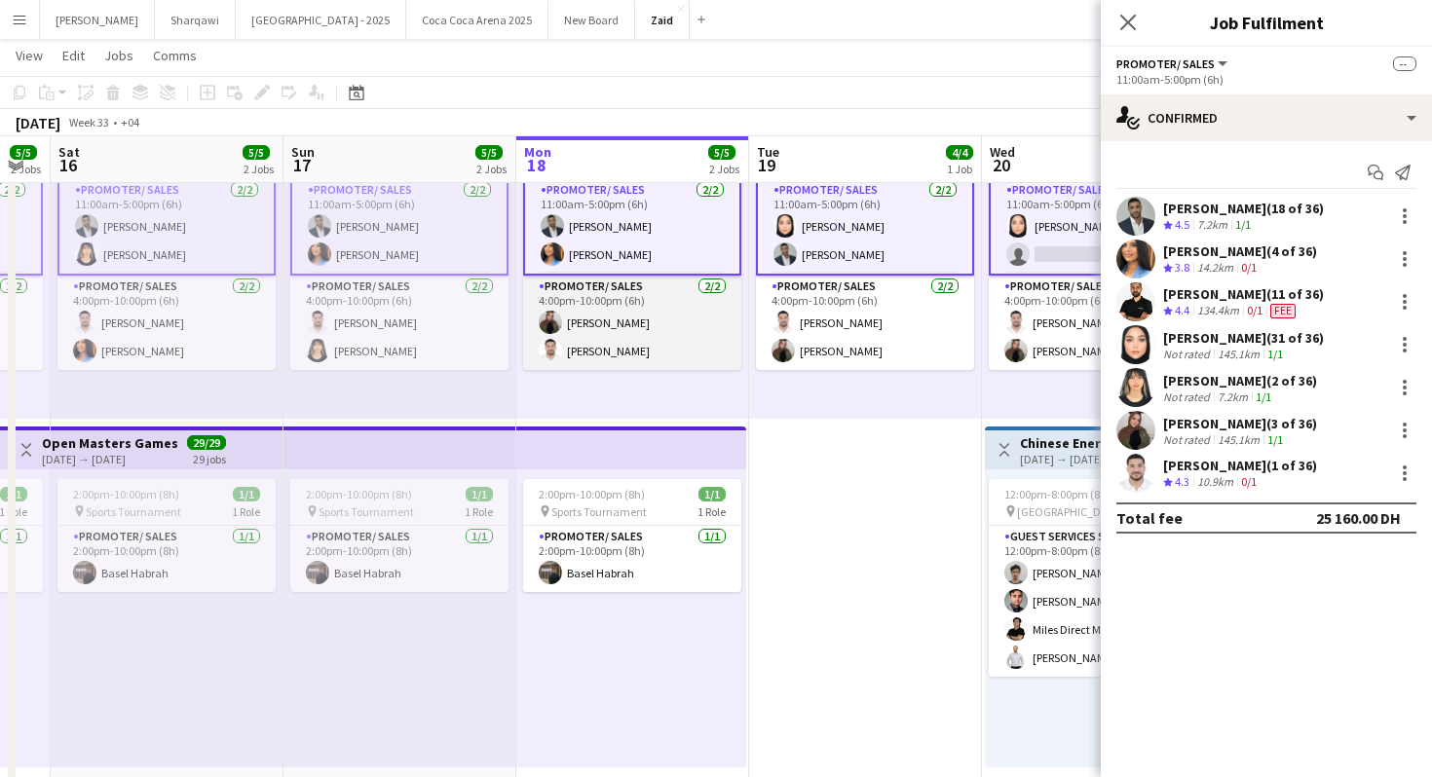
click at [709, 302] on app-card-role "Promoter/ Sales [DATE] 4:00pm-10:00pm (6h) [PERSON_NAME]" at bounding box center [632, 323] width 218 height 94
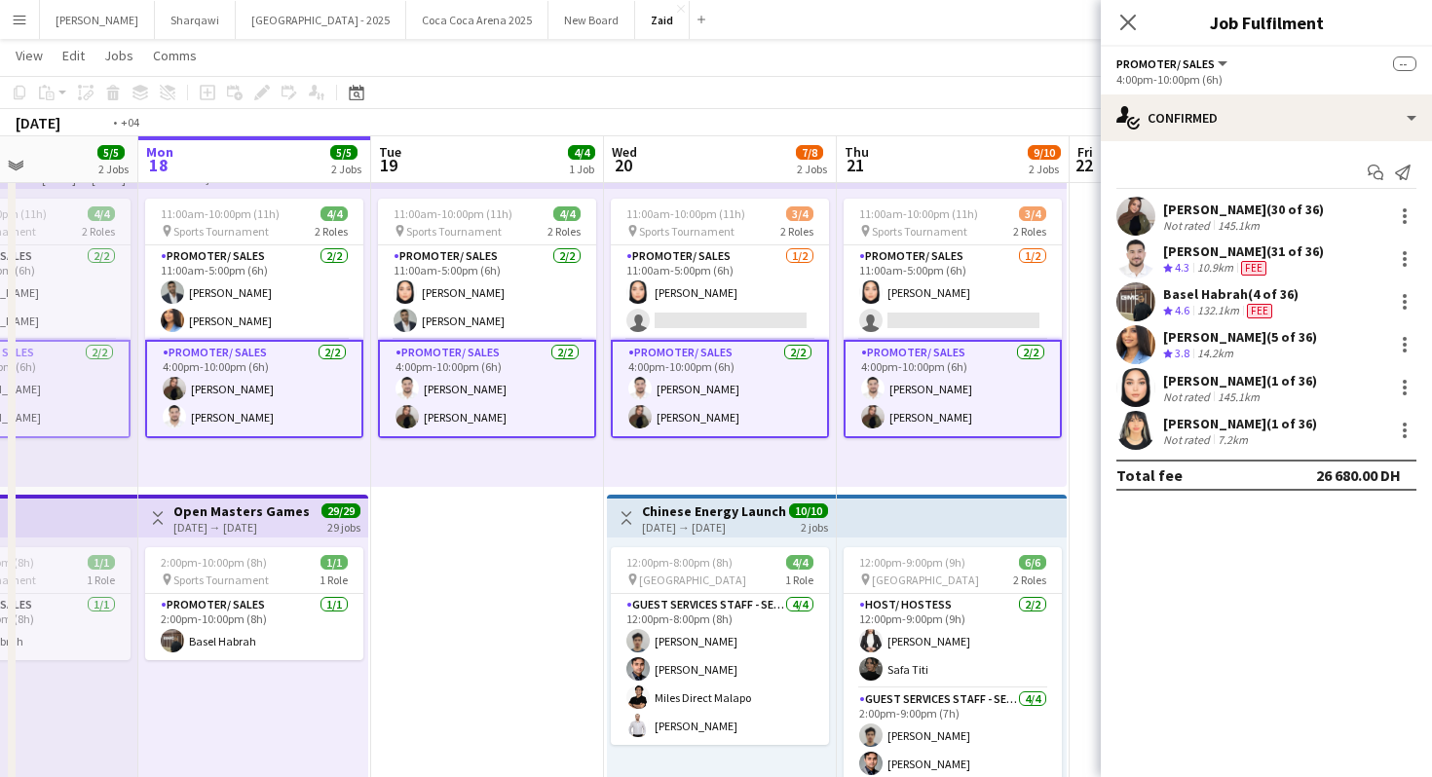
scroll to position [0, 612]
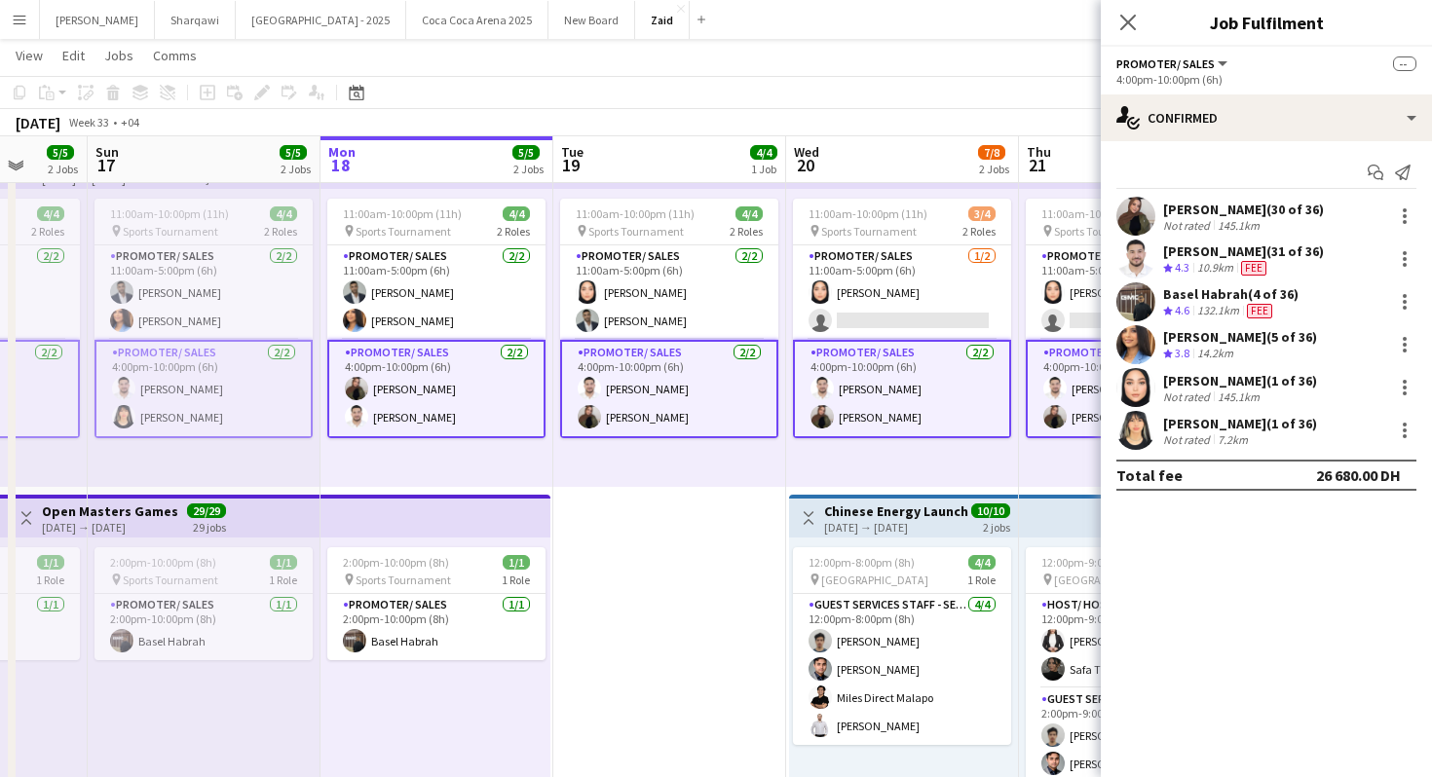
click at [557, 479] on div "11:00am-10:00pm (11h) 4/4 pin Sports Tournament 2 Roles Promoter/ Sales [DATE] …" at bounding box center [669, 338] width 233 height 298
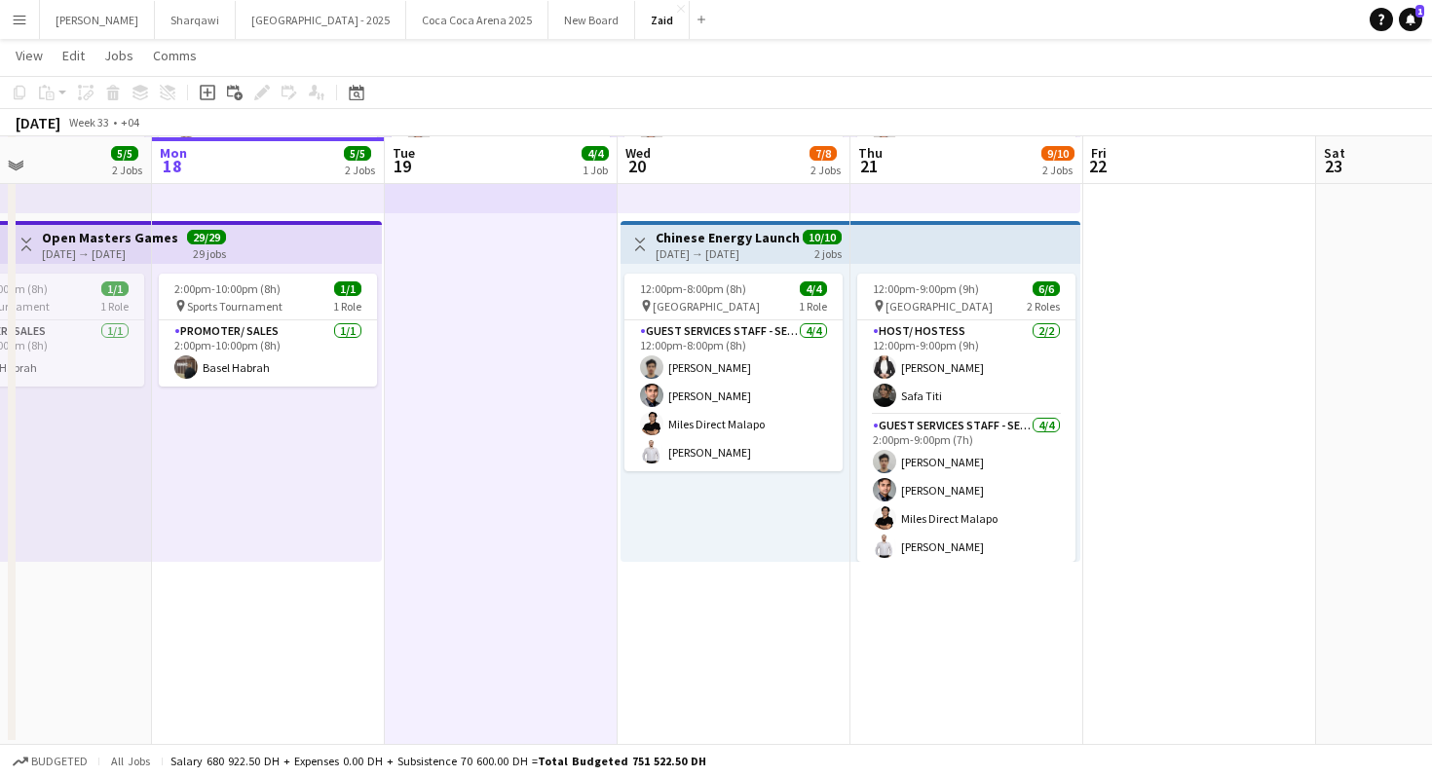
scroll to position [0, 780]
click at [155, 19] on button "Sharqawi Close" at bounding box center [195, 20] width 81 height 38
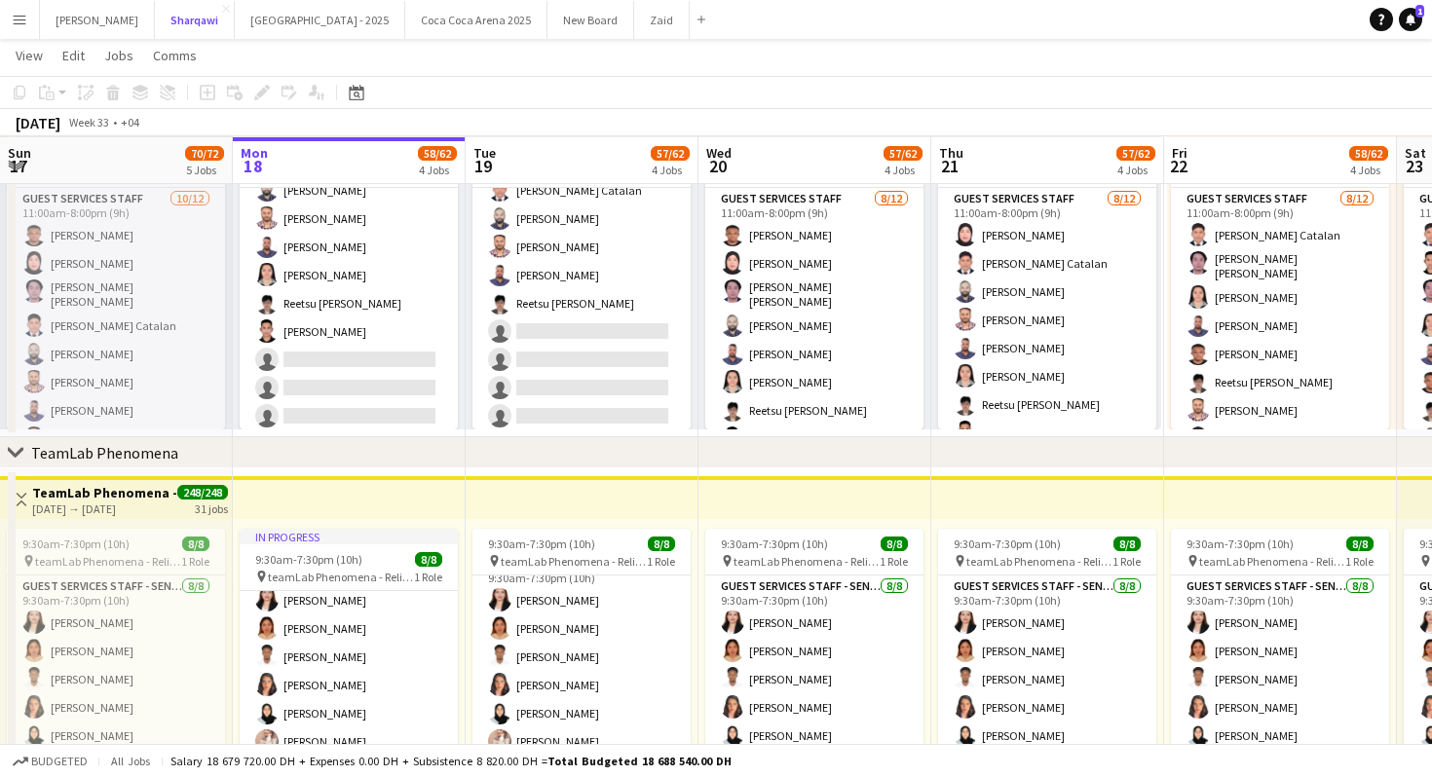
scroll to position [482, 0]
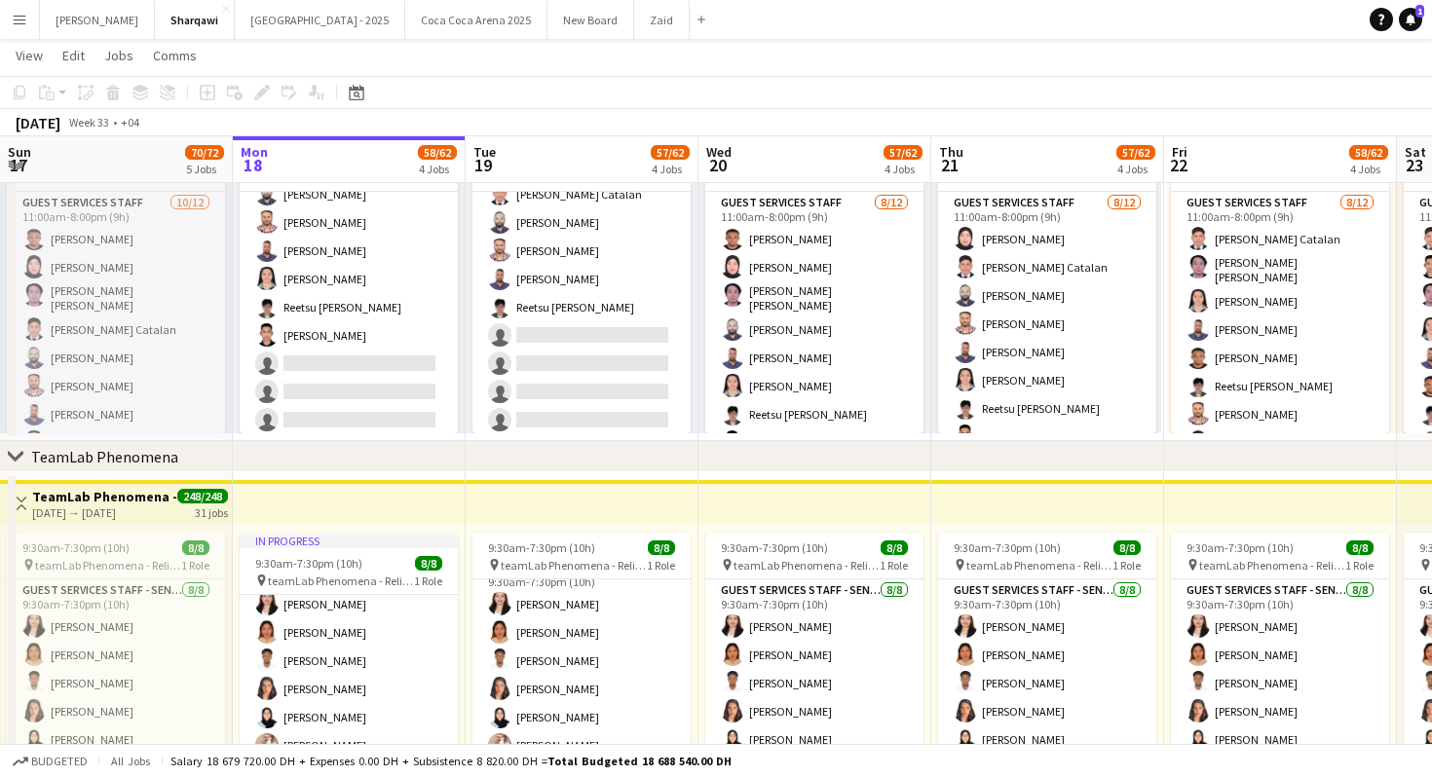
click at [27, 20] on button "Menu" at bounding box center [19, 19] width 39 height 39
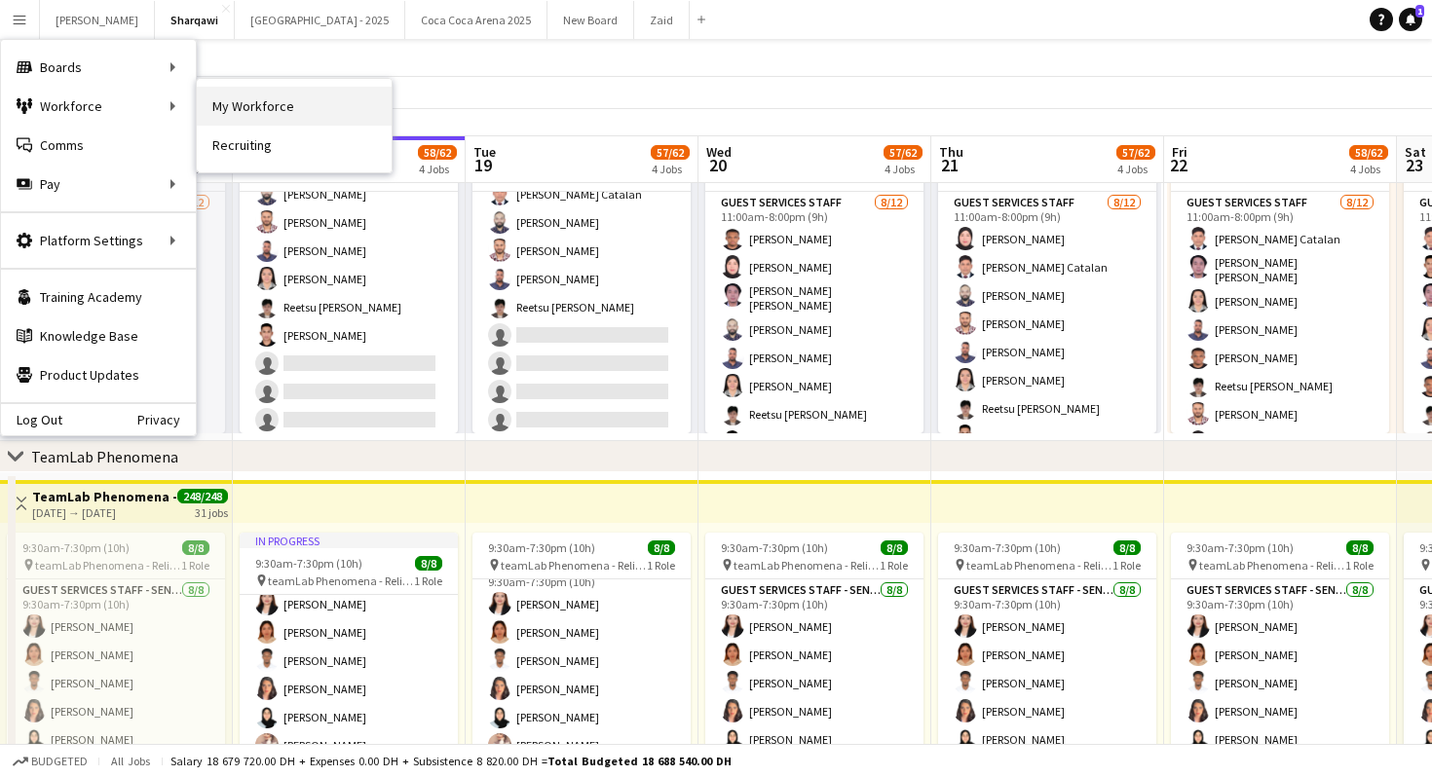
click at [269, 101] on link "My Workforce" at bounding box center [294, 106] width 195 height 39
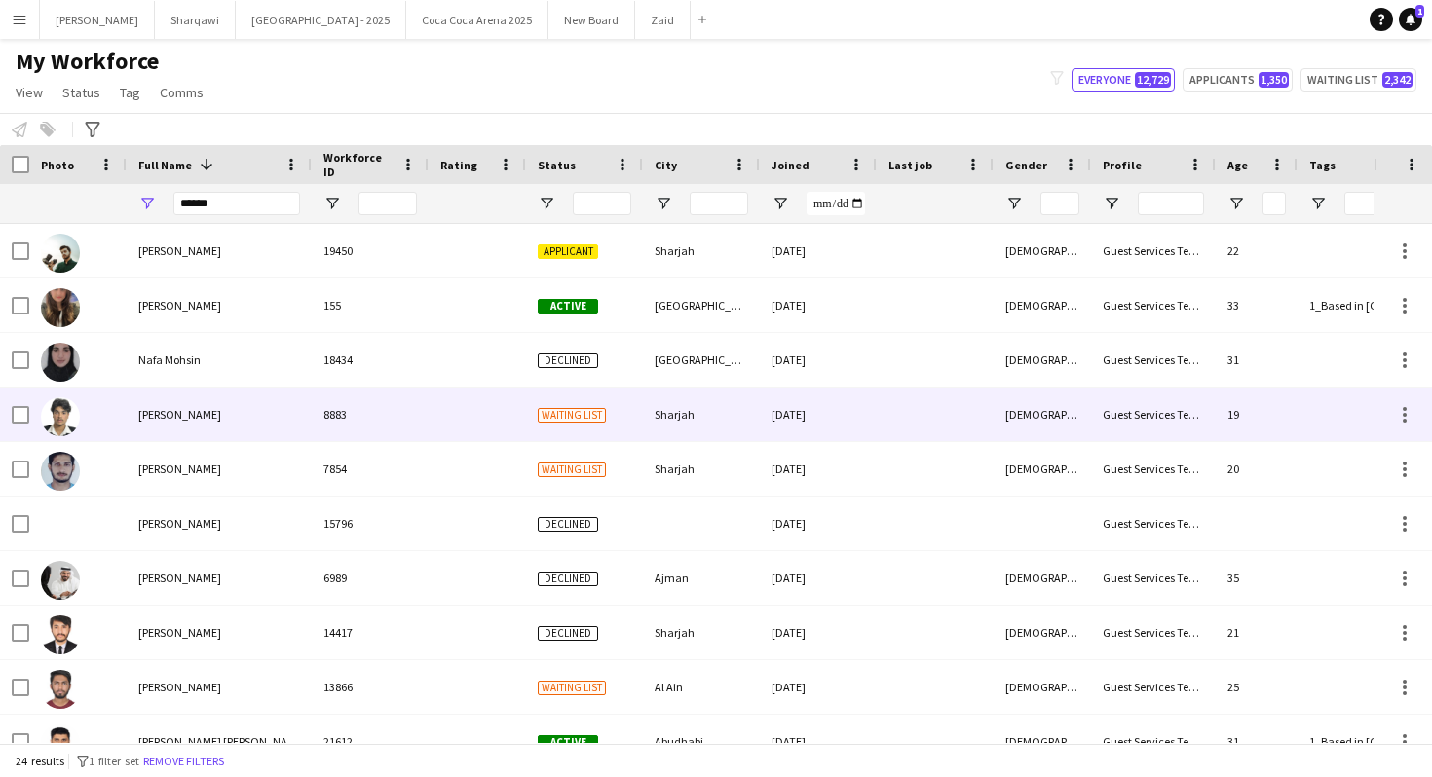
click at [276, 405] on div "[PERSON_NAME]" at bounding box center [219, 415] width 185 height 54
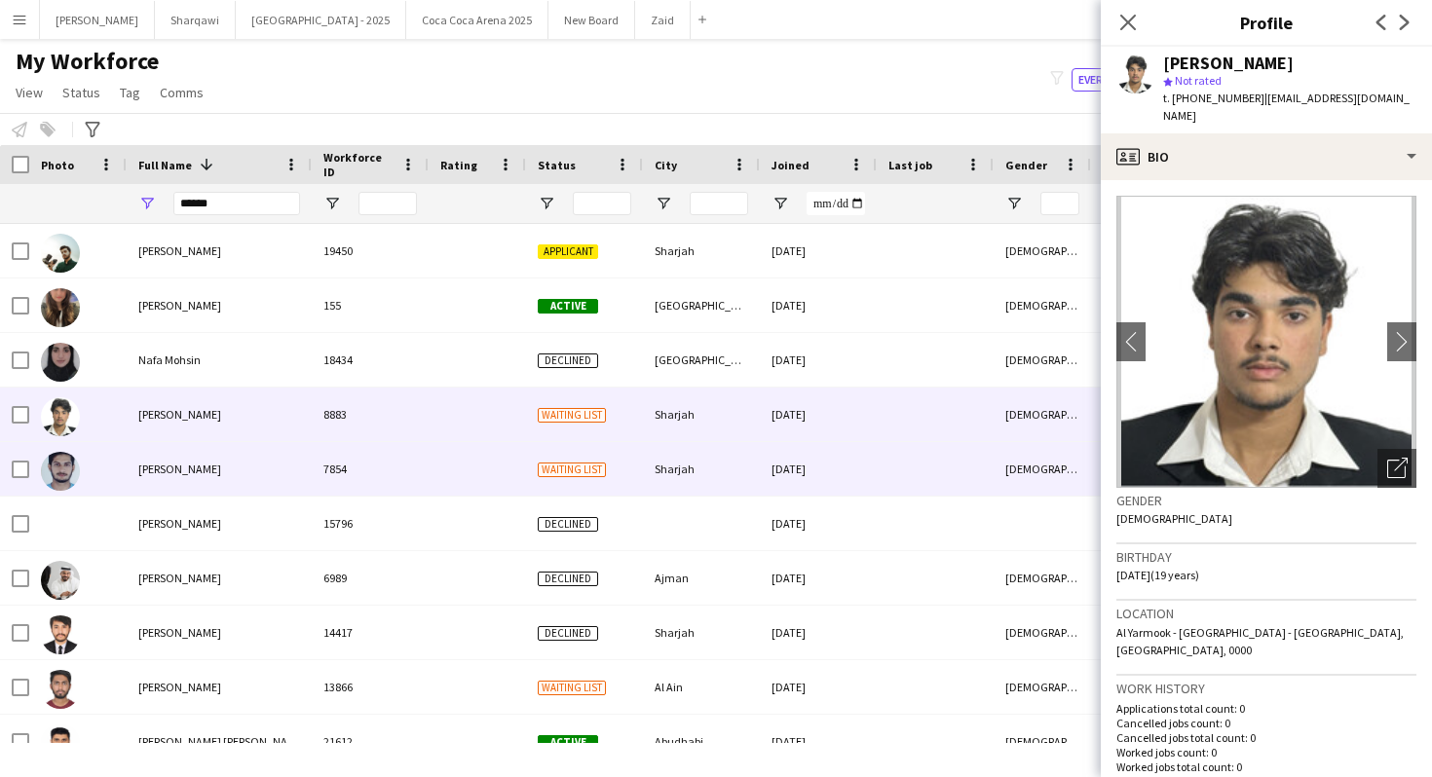
click at [313, 467] on div "7854" at bounding box center [370, 469] width 117 height 54
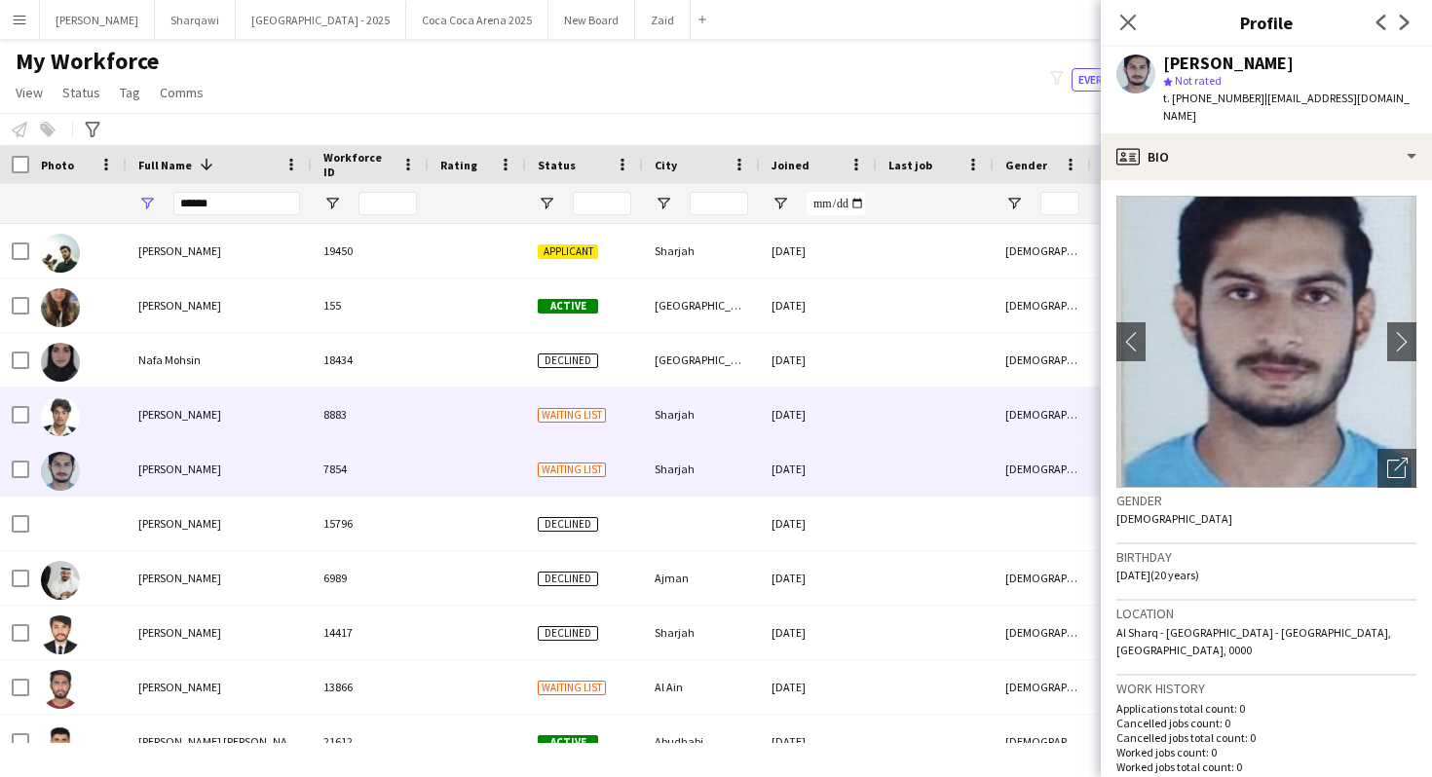
click at [303, 423] on div "[PERSON_NAME]" at bounding box center [219, 415] width 185 height 54
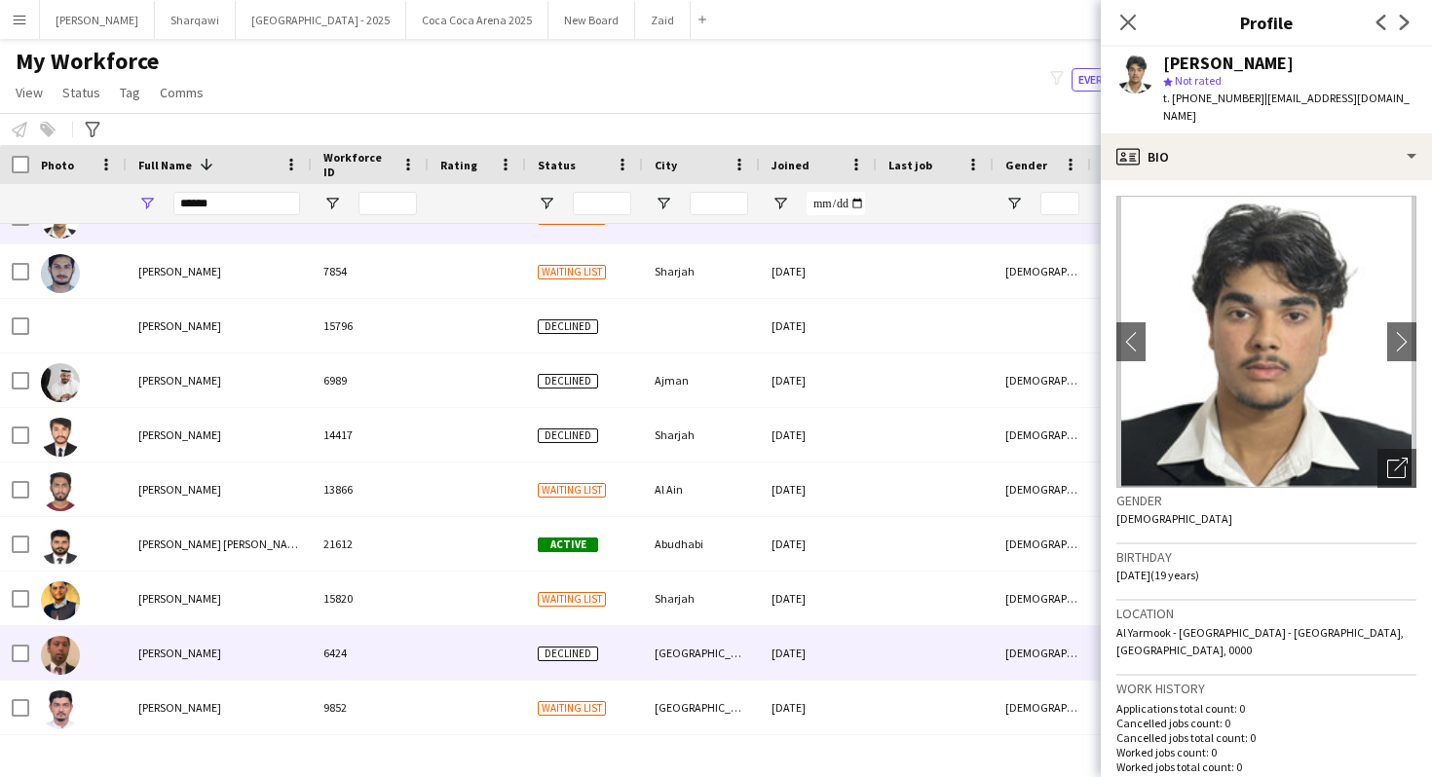
scroll to position [197, 0]
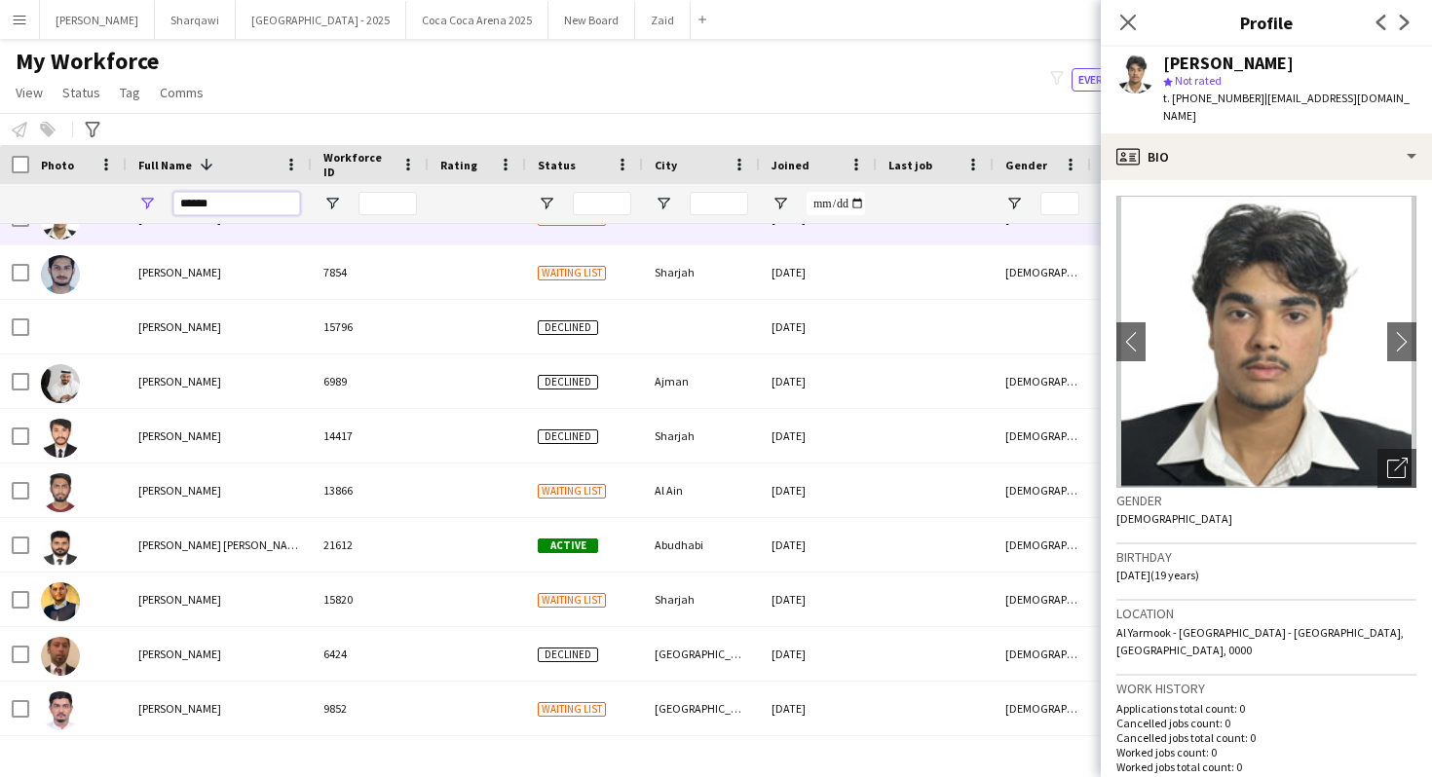
click at [251, 198] on input "******" at bounding box center [236, 203] width 127 height 23
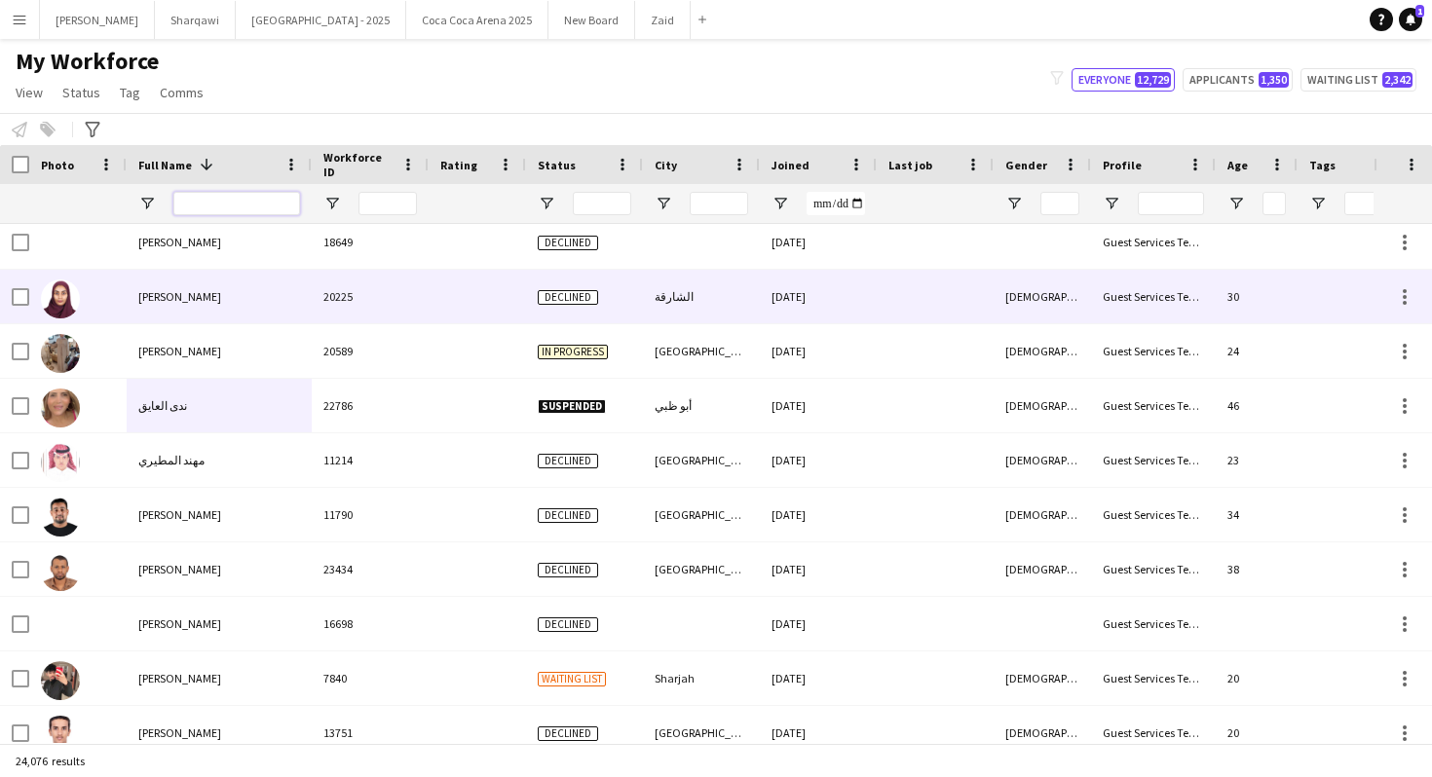
scroll to position [0, 0]
